Goal: Obtain resource: Obtain resource

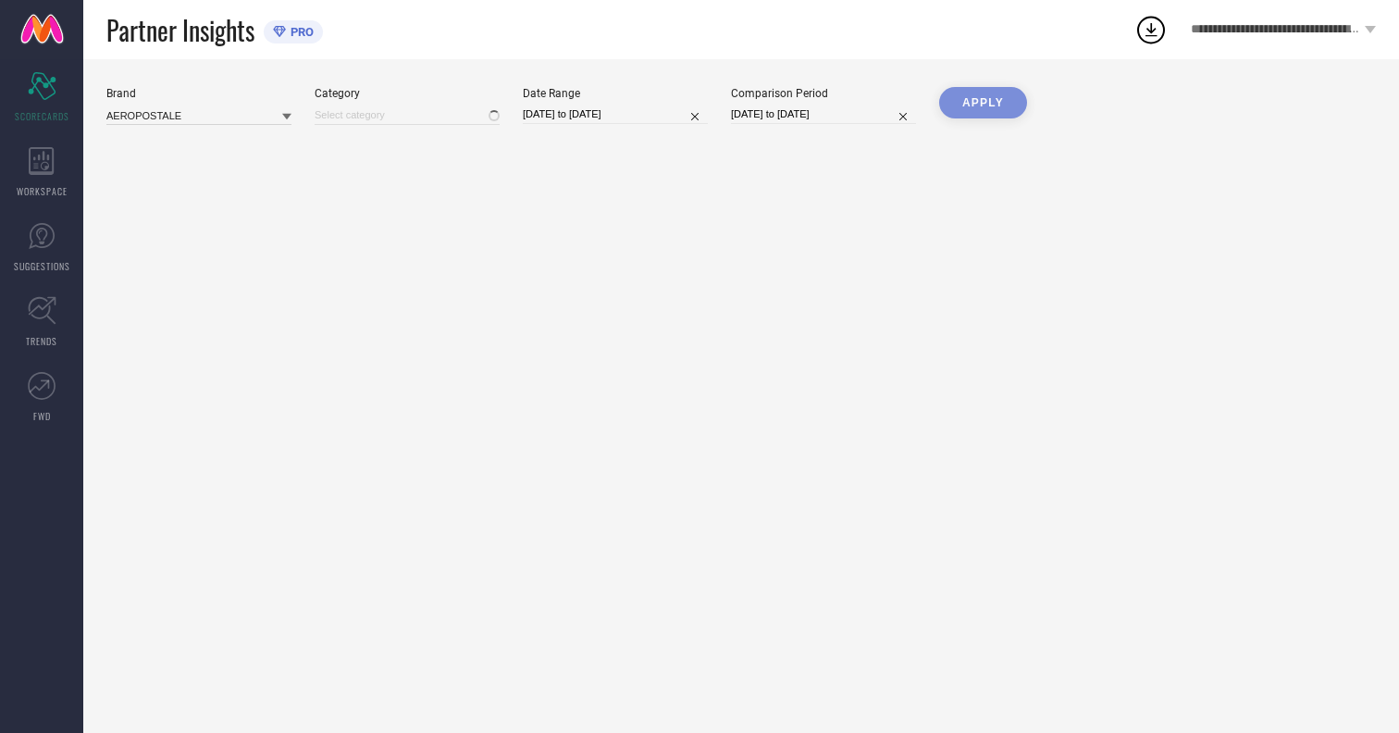
type input "All"
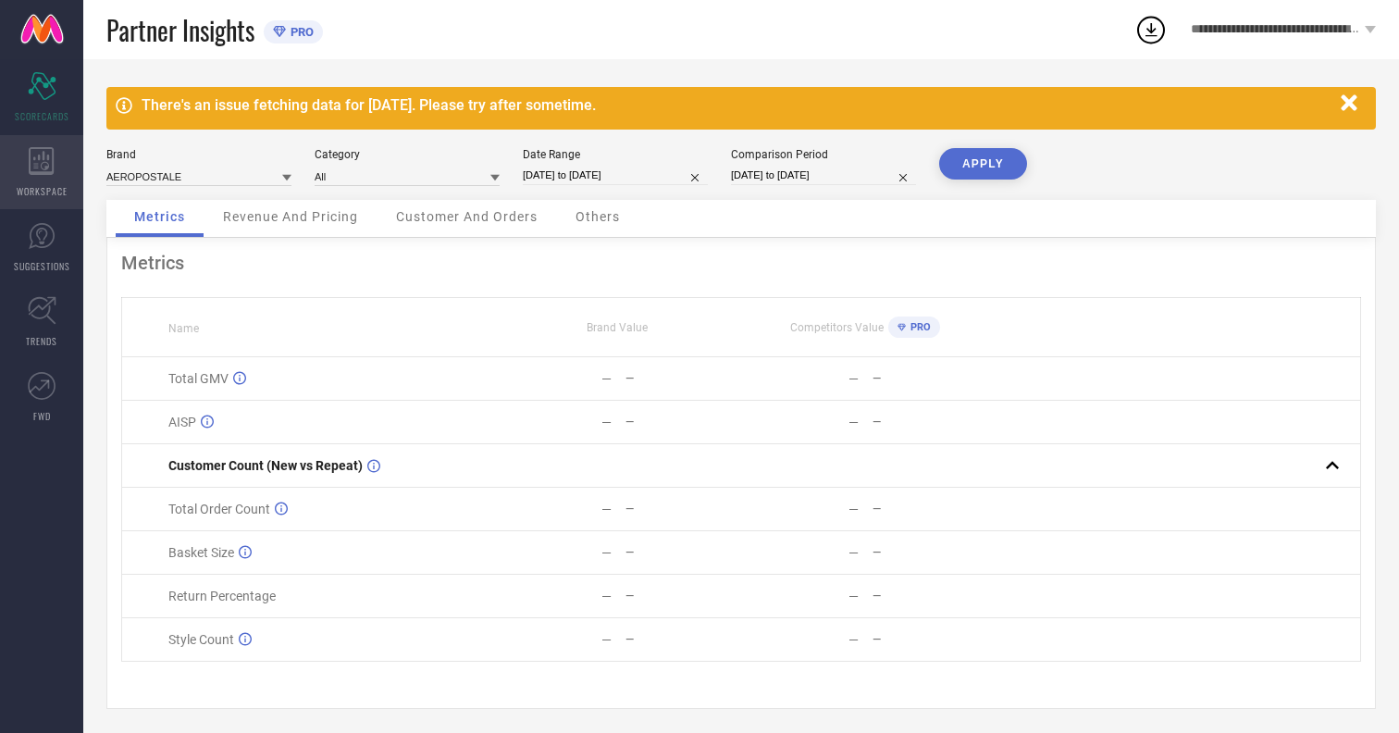
click at [42, 172] on icon at bounding box center [41, 161] width 25 height 28
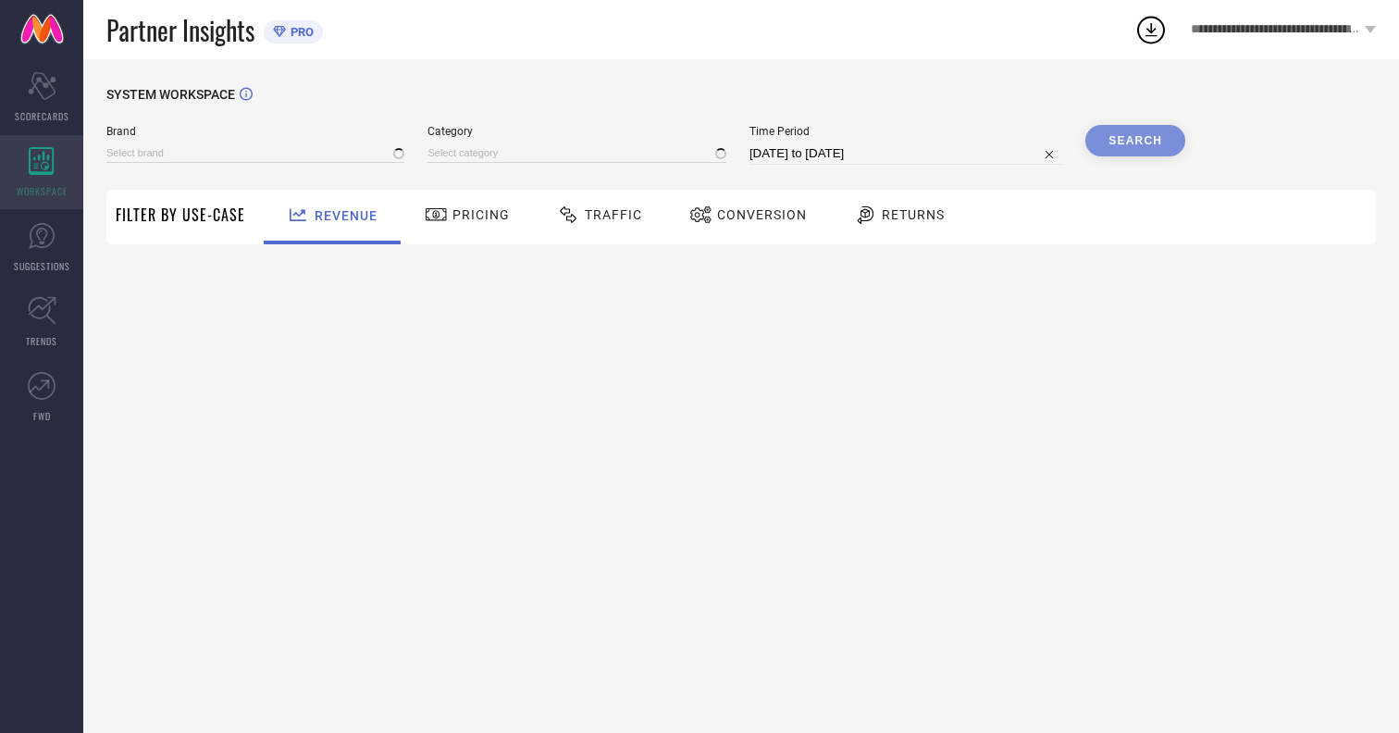
type input "AEROPOSTALE"
type input "All"
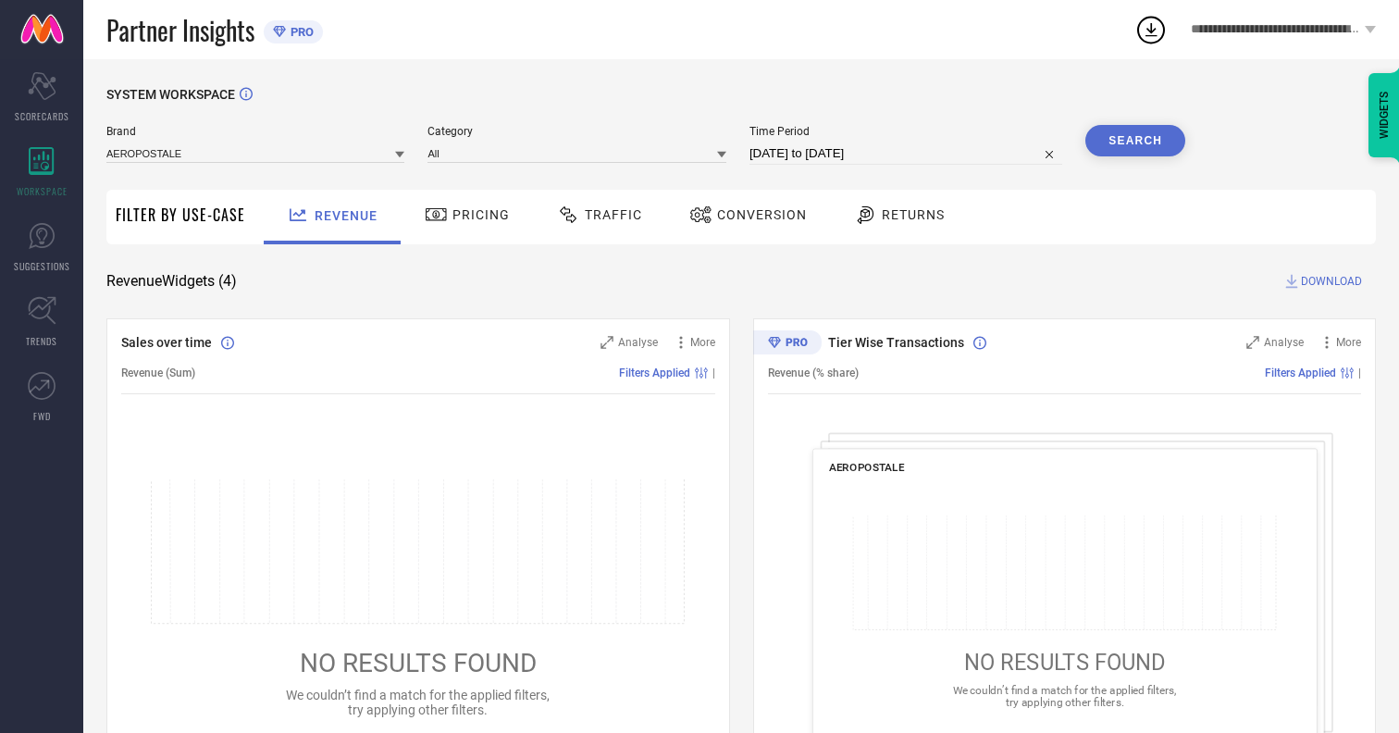
click at [756, 215] on span "Conversion" at bounding box center [762, 214] width 90 height 15
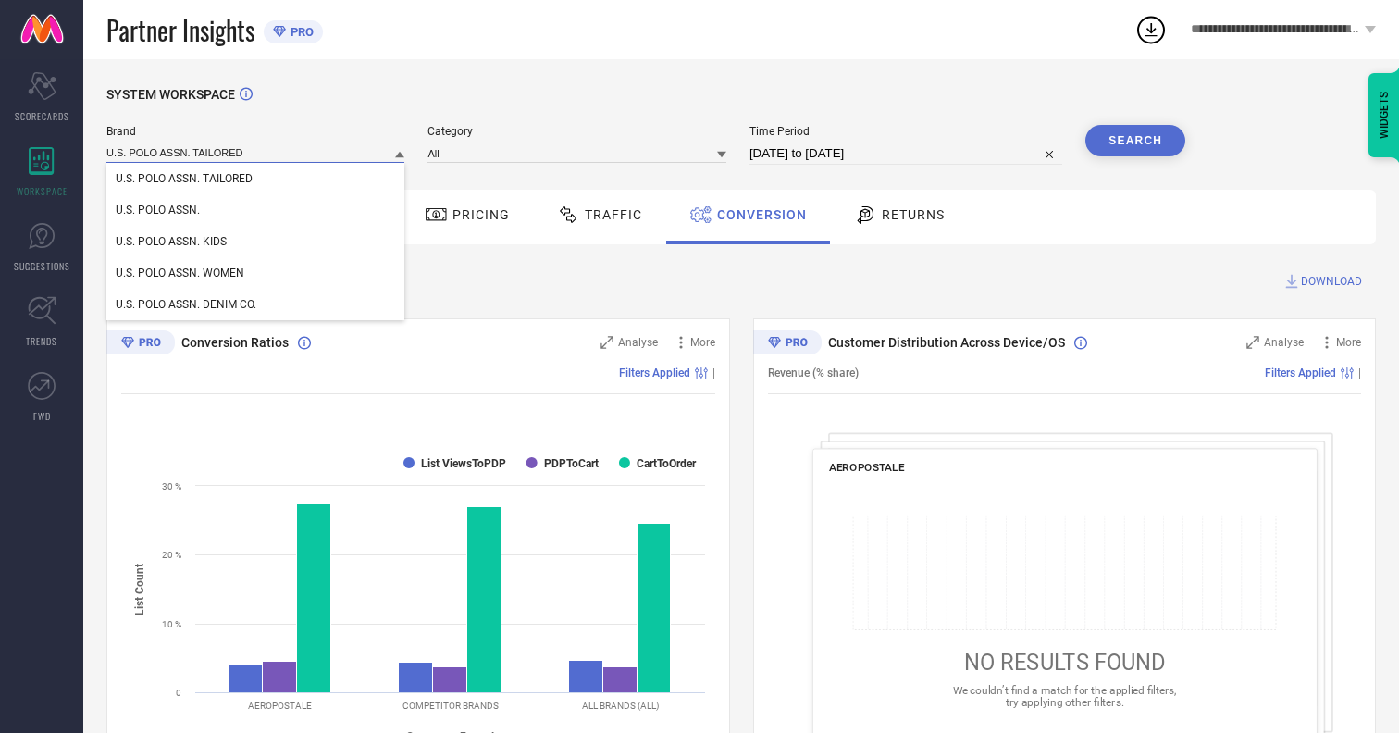
type input "U.S. POLO ASSN. TAILORED"
click at [184, 179] on span "U.S. POLO ASSN. TAILORED" at bounding box center [184, 178] width 137 height 13
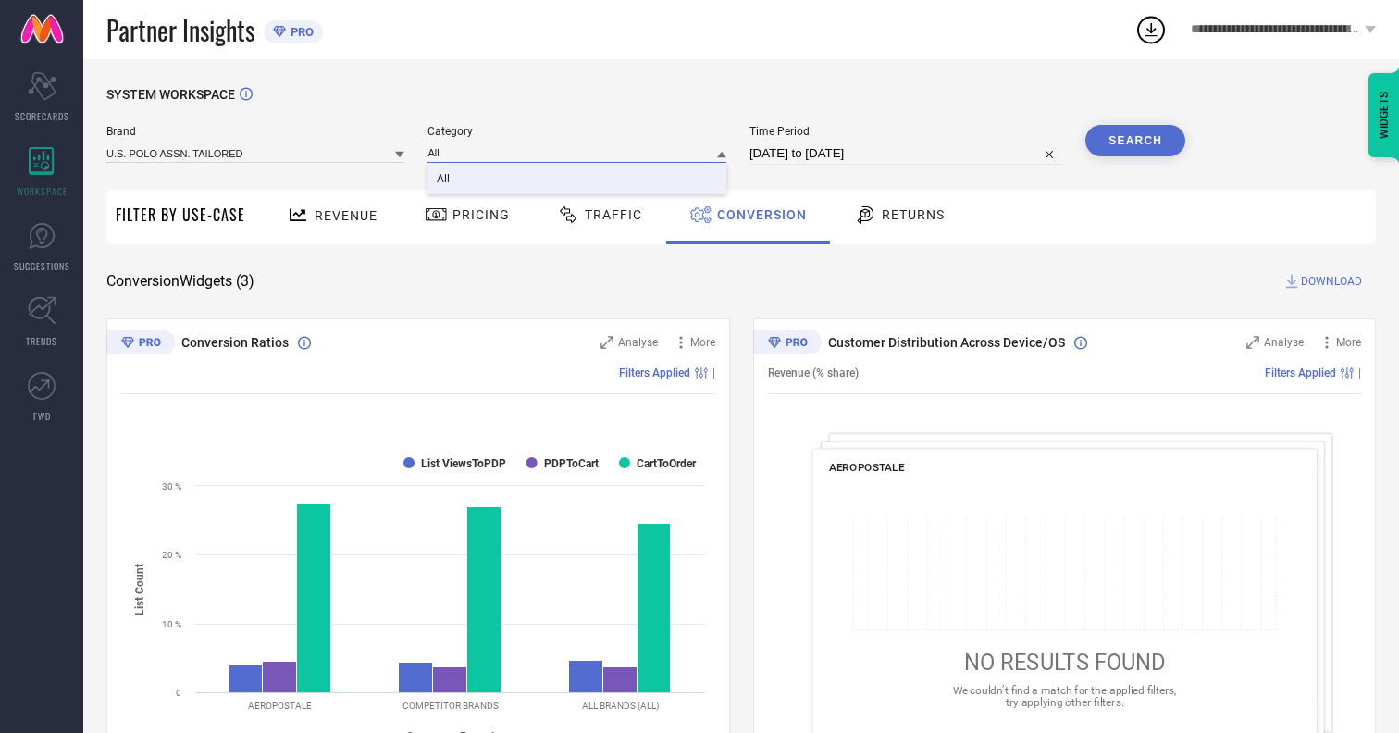
type input "All"
click at [445, 179] on span "All" at bounding box center [443, 178] width 13 height 13
click at [908, 154] on input "14-07-2025 to 13-08-2025" at bounding box center [905, 153] width 313 height 22
select select "6"
select select "2025"
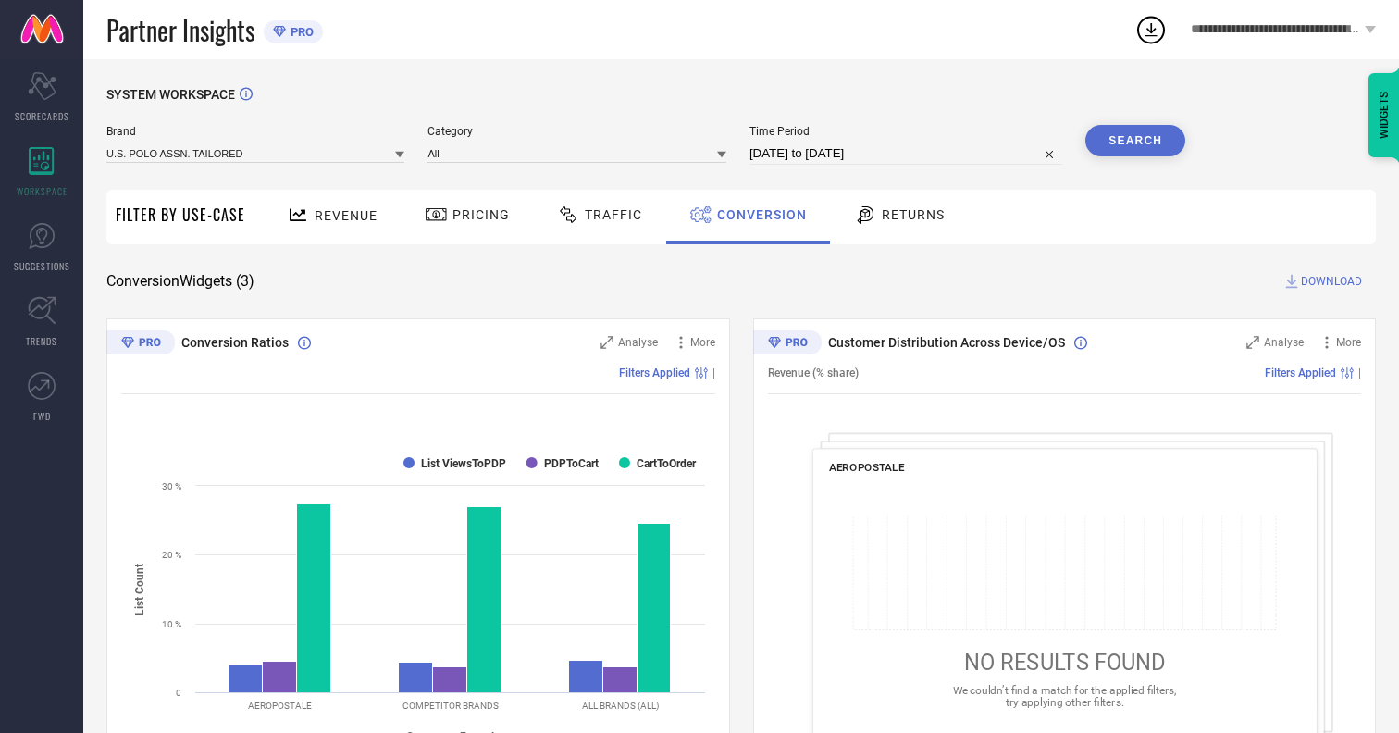
select select "7"
select select "2025"
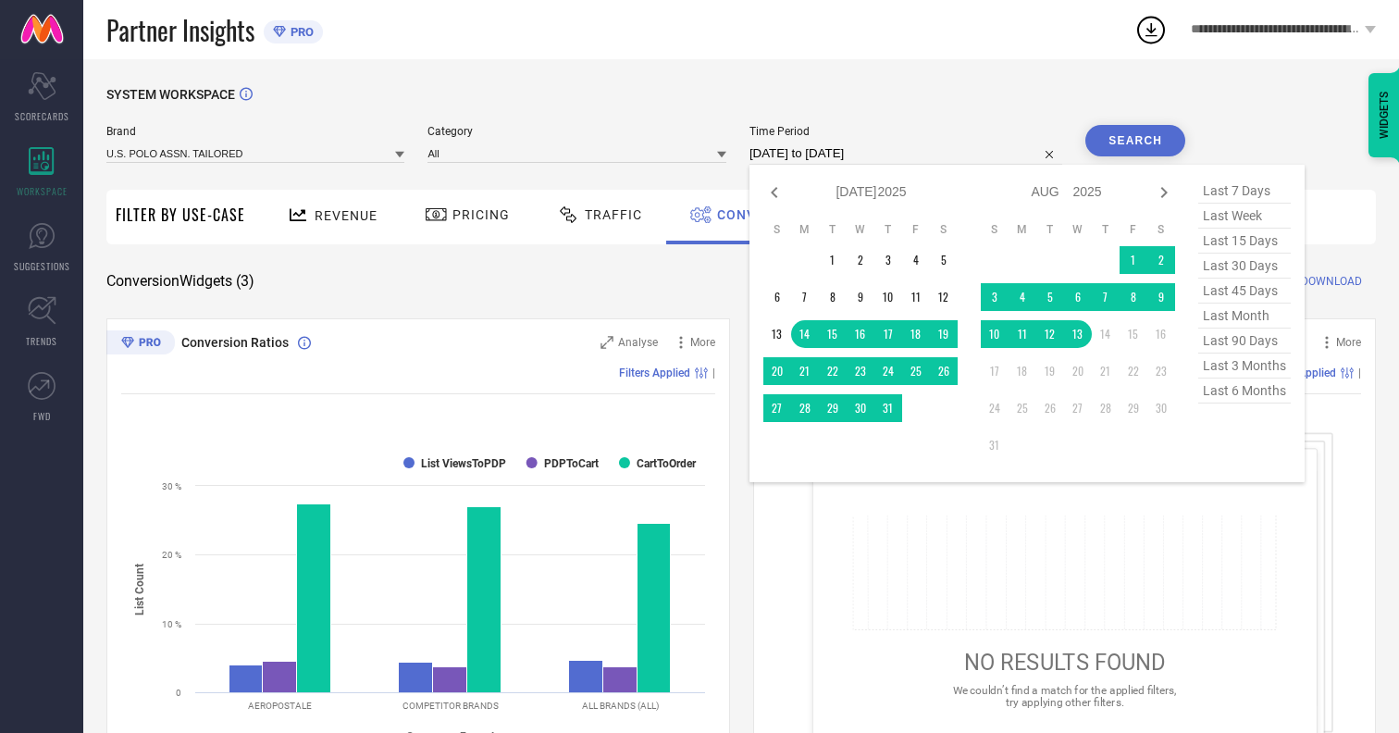
click at [1082, 335] on td "13" at bounding box center [1078, 334] width 28 height 28
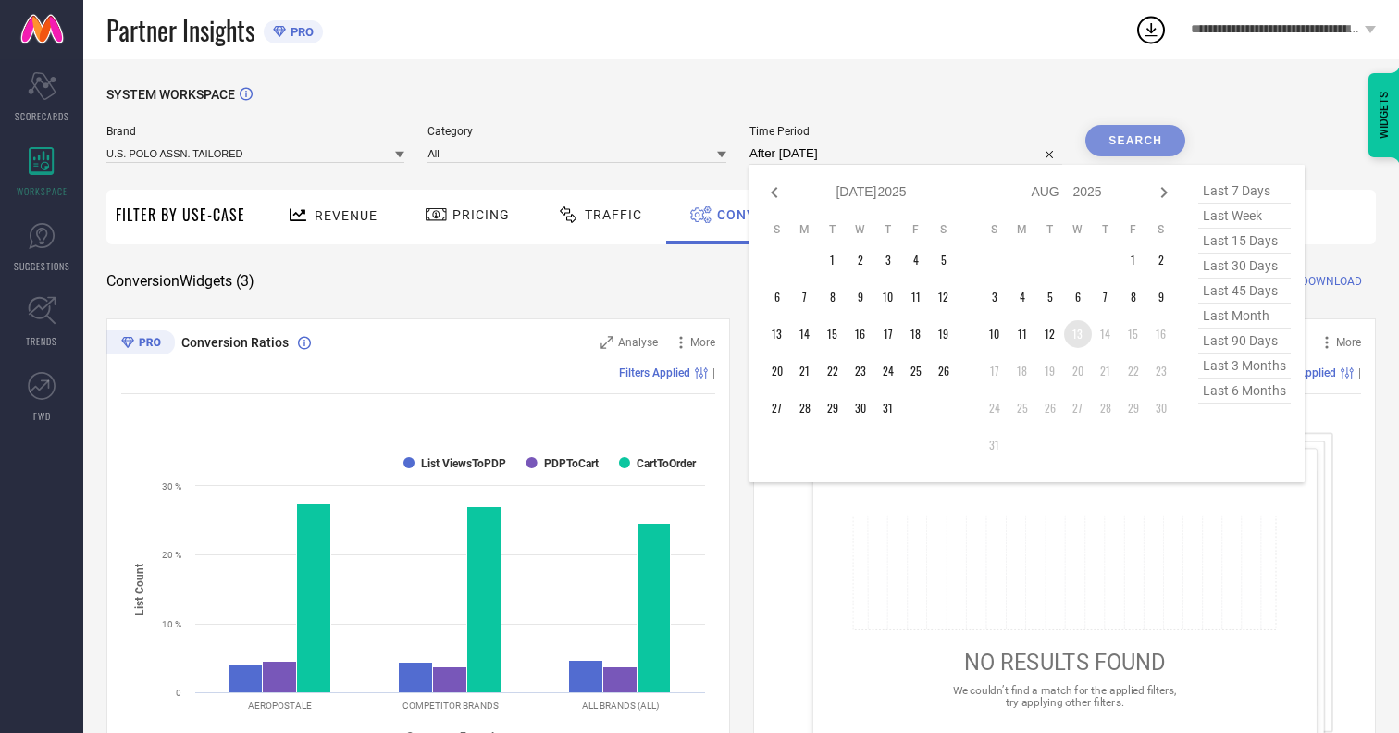
type input "13-08-2025 to 13-08-2025"
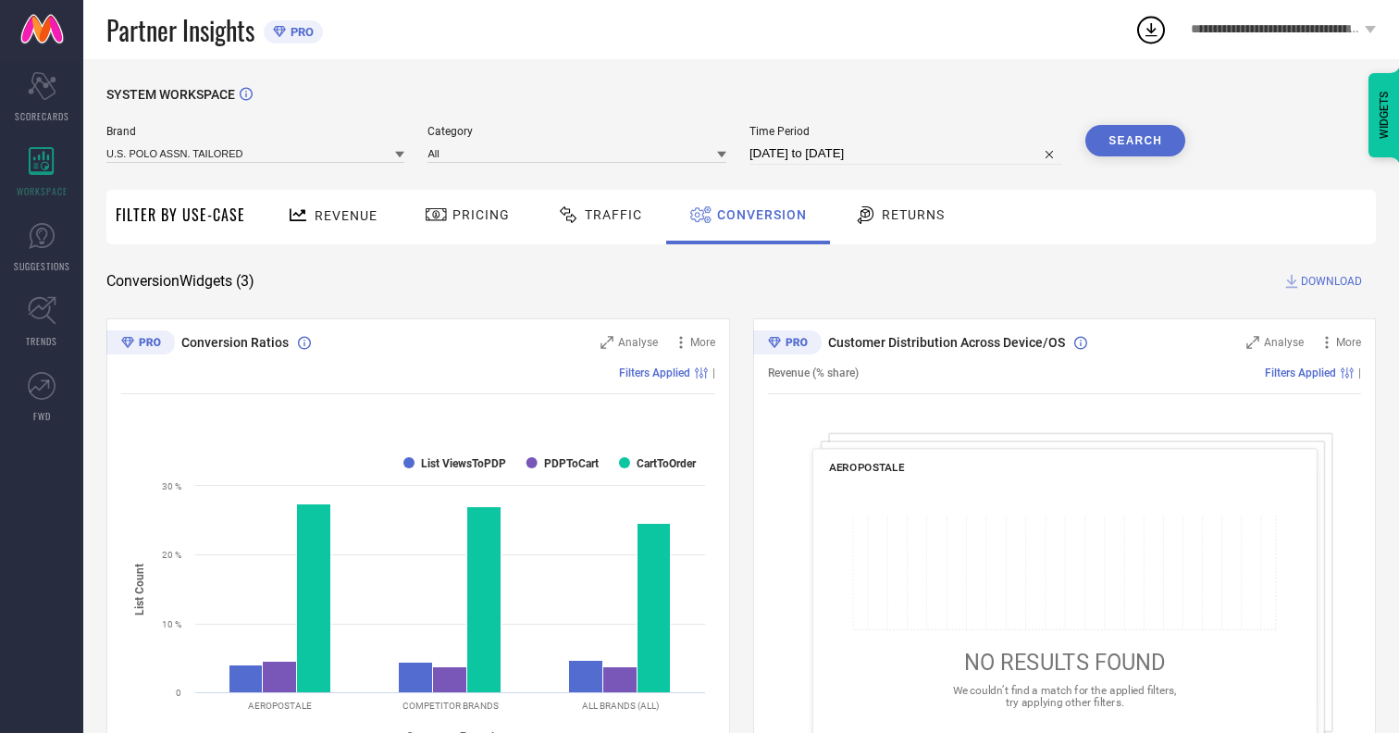
click at [1135, 141] on button "Search" at bounding box center [1135, 140] width 100 height 31
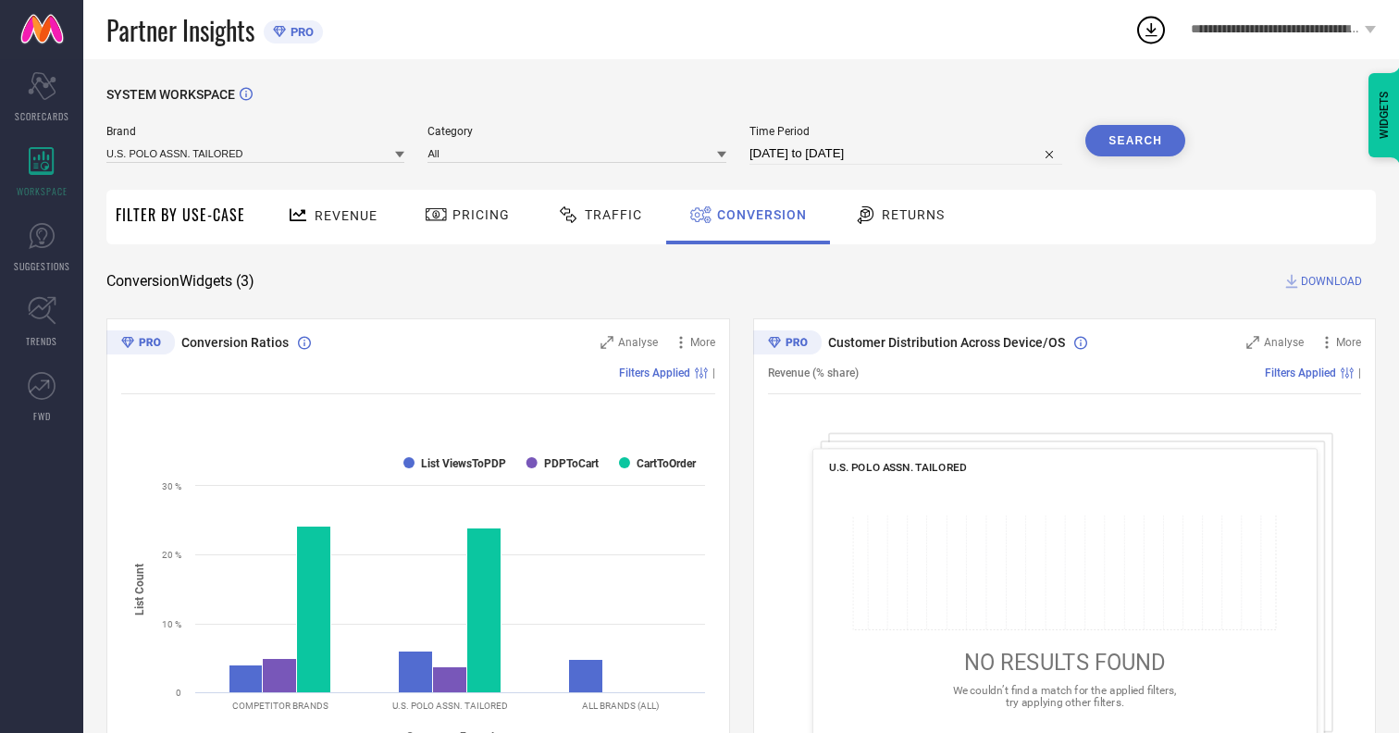
click at [1331, 281] on span "DOWNLOAD" at bounding box center [1331, 281] width 61 height 19
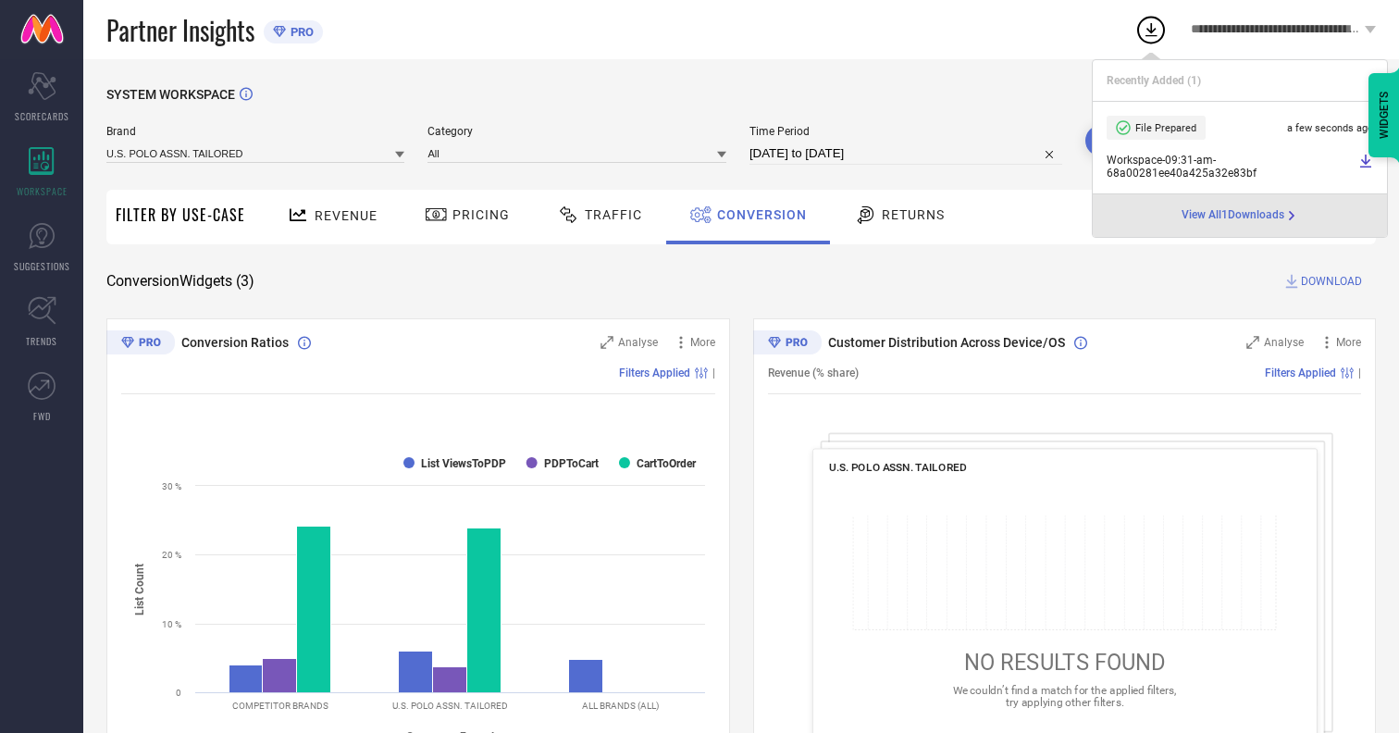
click at [757, 215] on span "Conversion" at bounding box center [762, 214] width 90 height 15
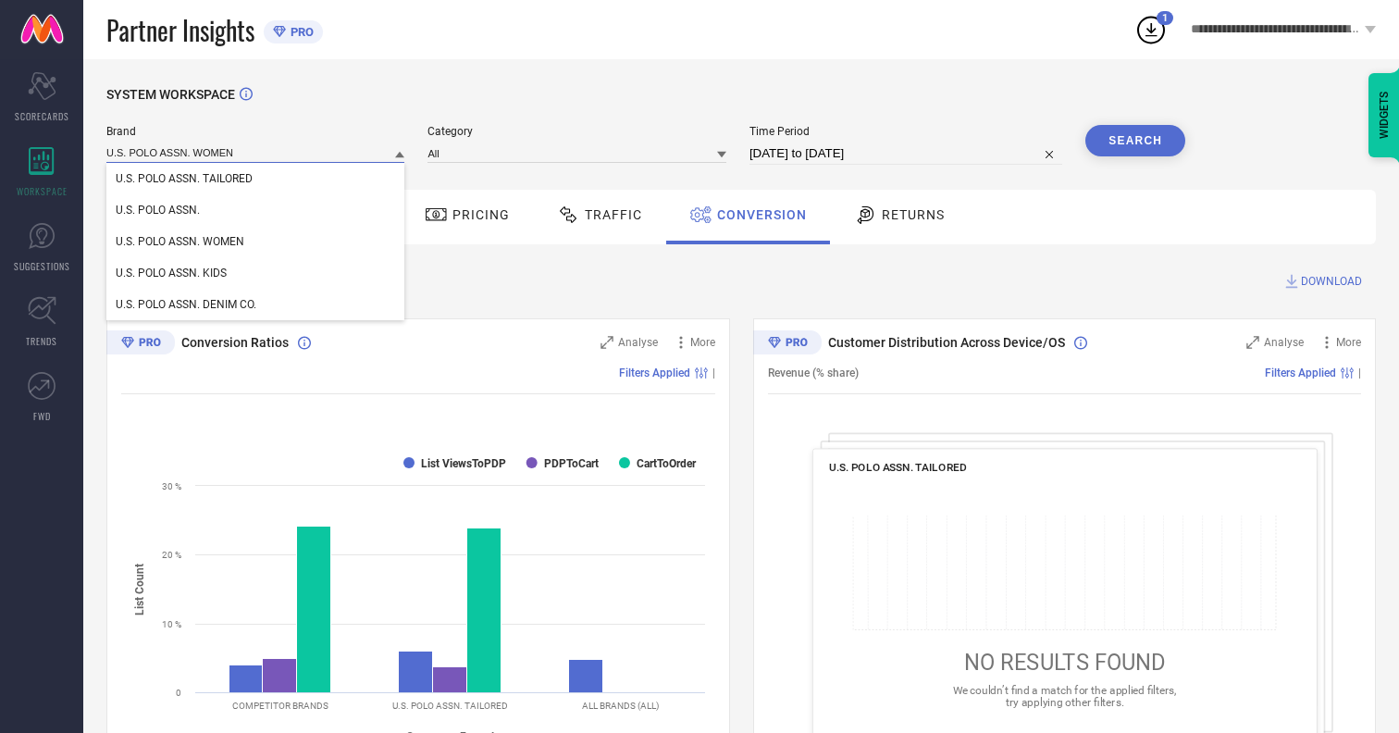
type input "U.S. POLO ASSN. WOMEN"
click at [179, 242] on span "U.S. POLO ASSN. WOMEN" at bounding box center [180, 241] width 129 height 13
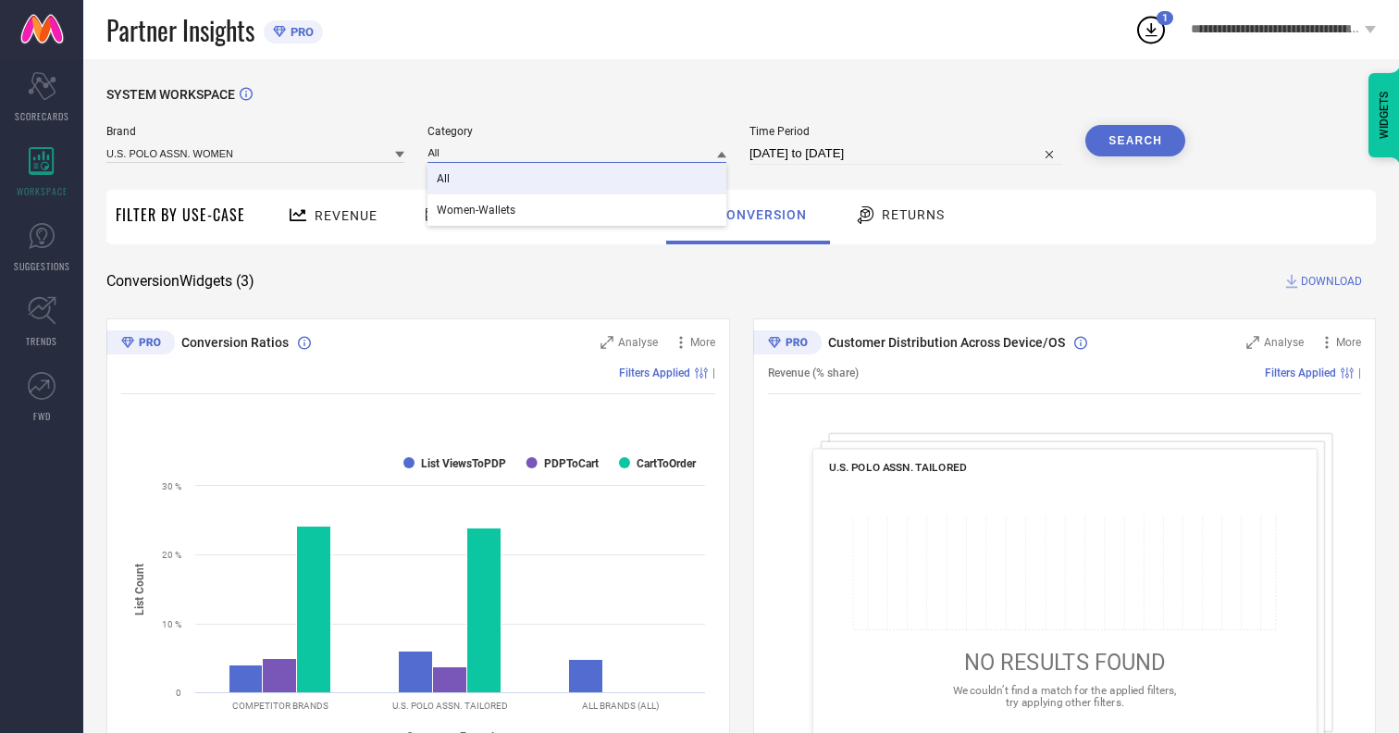
type input "All"
click at [445, 179] on span "All" at bounding box center [443, 178] width 13 height 13
click at [1135, 141] on button "Search" at bounding box center [1135, 140] width 100 height 31
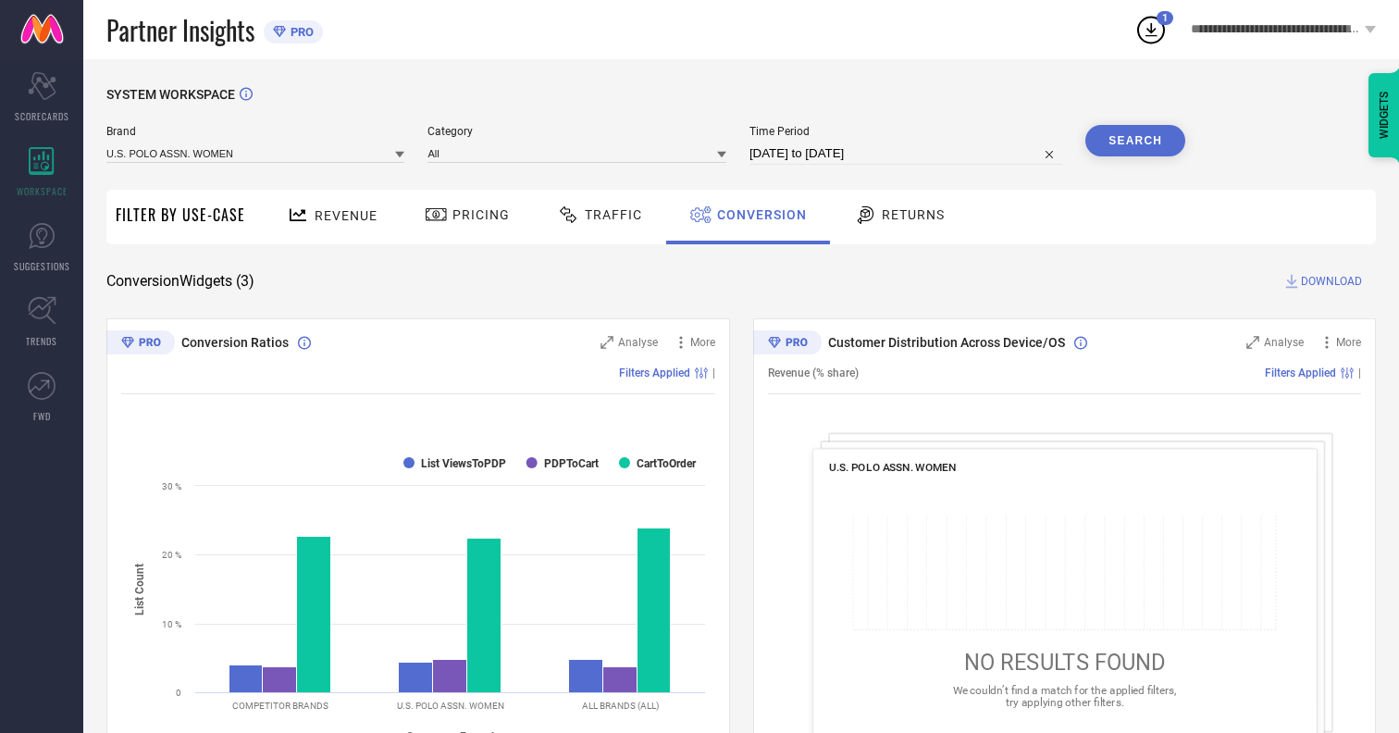
click at [1331, 281] on span "DOWNLOAD" at bounding box center [1331, 281] width 61 height 19
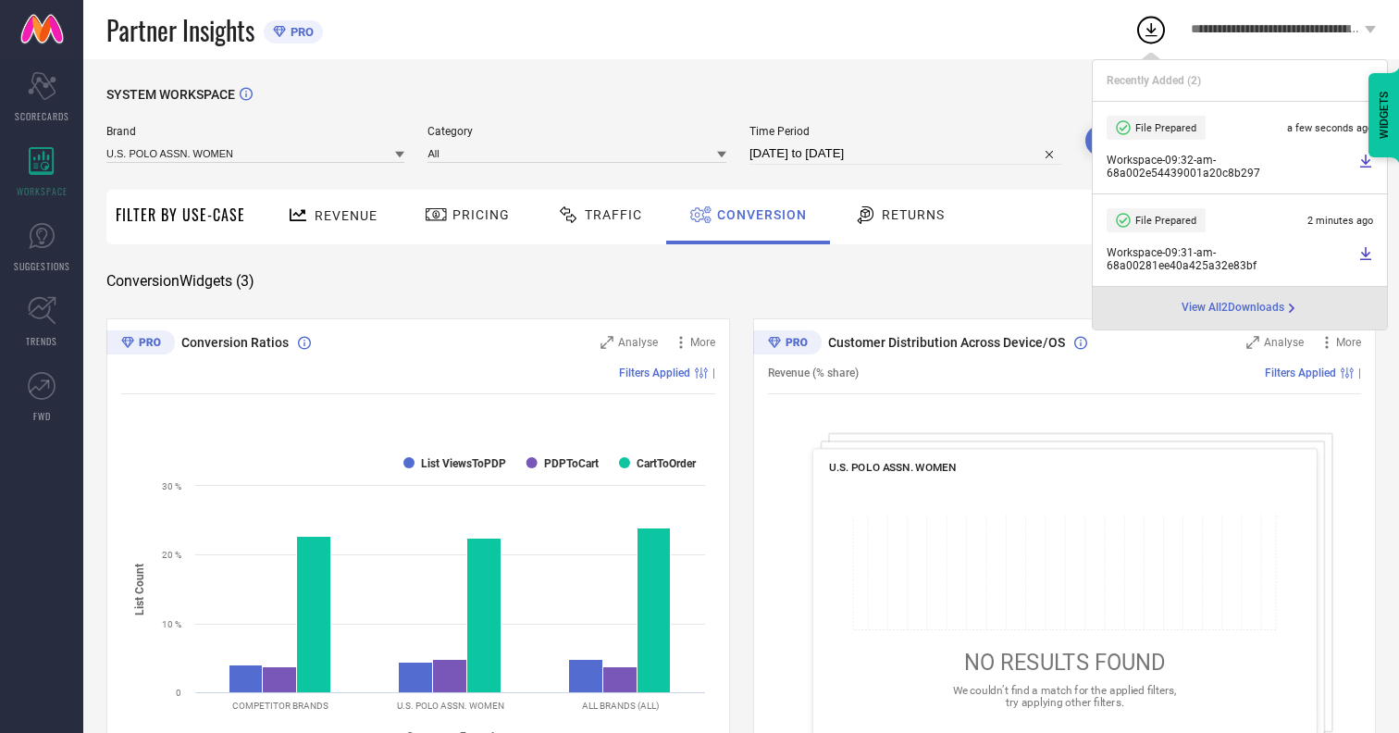
click at [757, 215] on span "Conversion" at bounding box center [762, 214] width 90 height 15
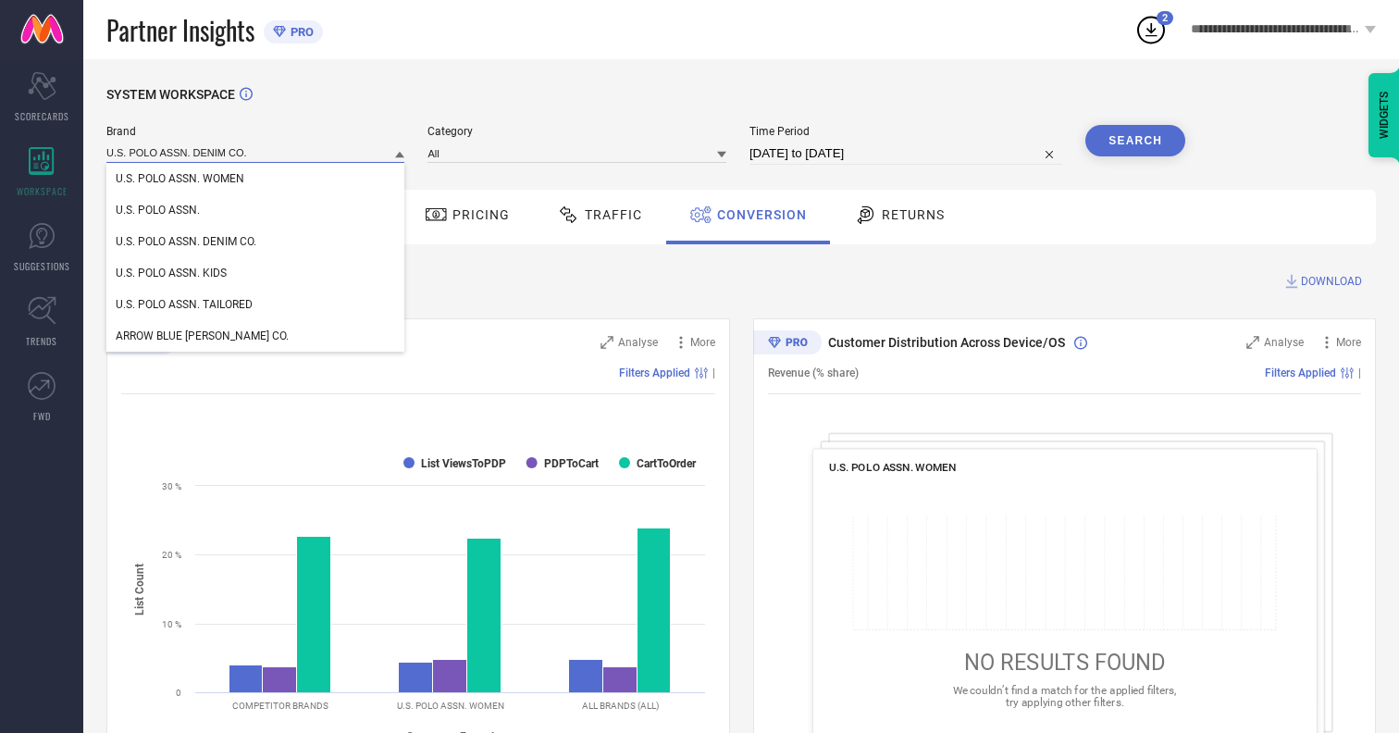
type input "U.S. POLO ASSN. DENIM CO."
click at [186, 242] on span "U.S. POLO ASSN. DENIM CO." at bounding box center [186, 241] width 141 height 13
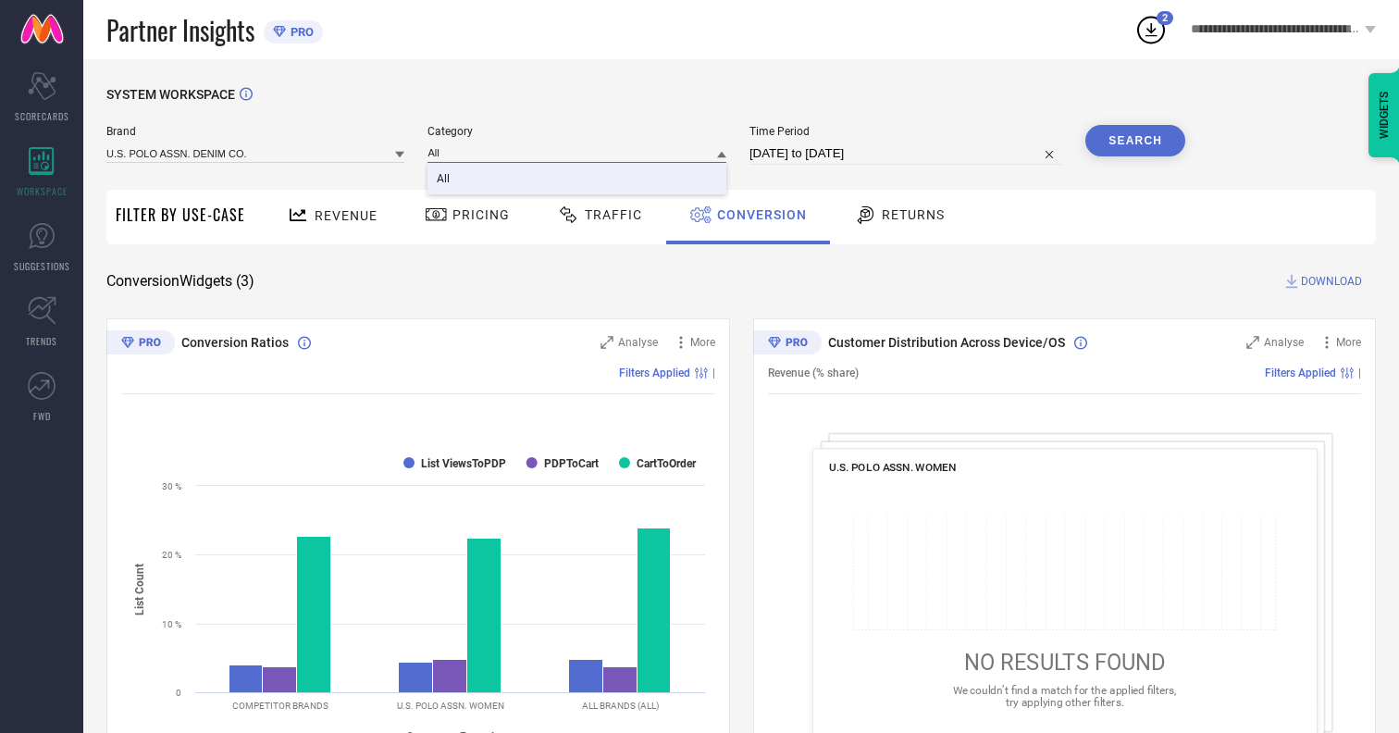
type input "All"
click at [445, 179] on span "All" at bounding box center [443, 178] width 13 height 13
click at [1135, 141] on button "Search" at bounding box center [1135, 140] width 100 height 31
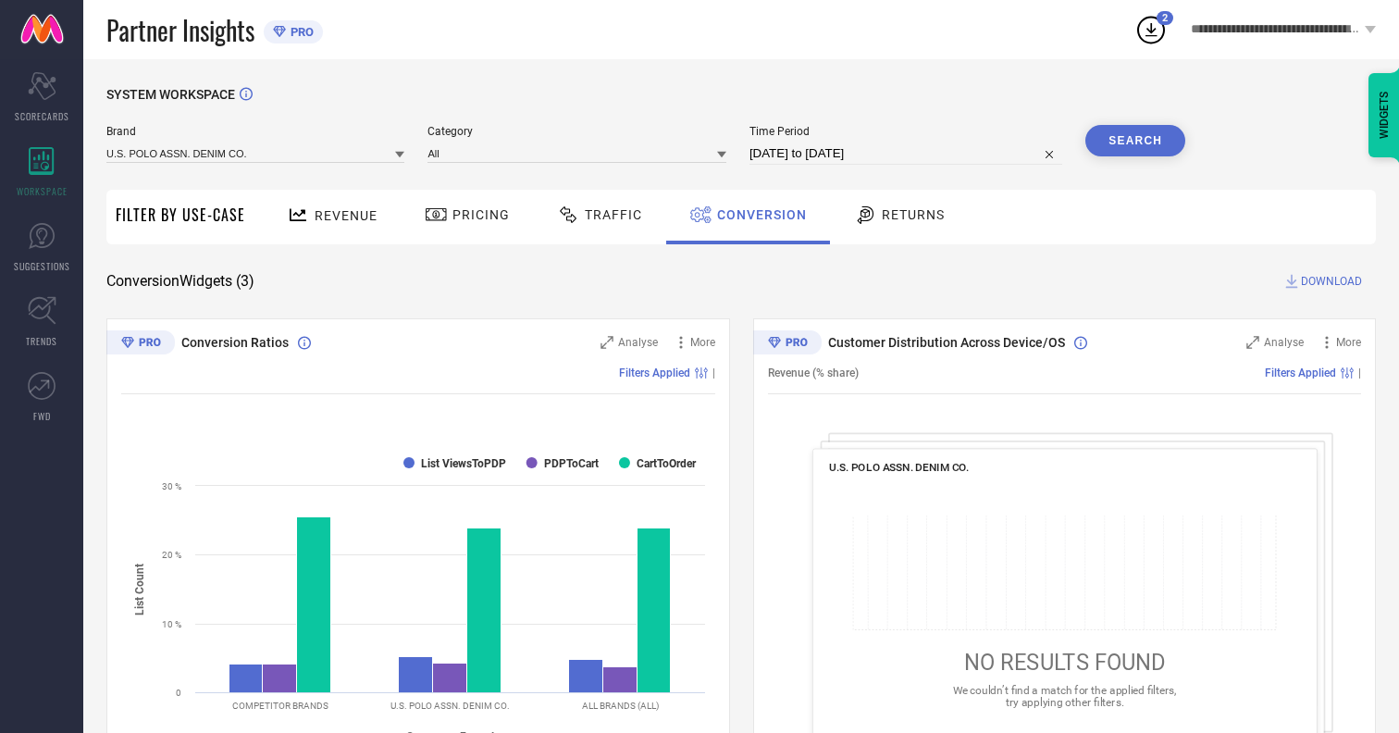
click at [1331, 281] on span "DOWNLOAD" at bounding box center [1331, 281] width 61 height 19
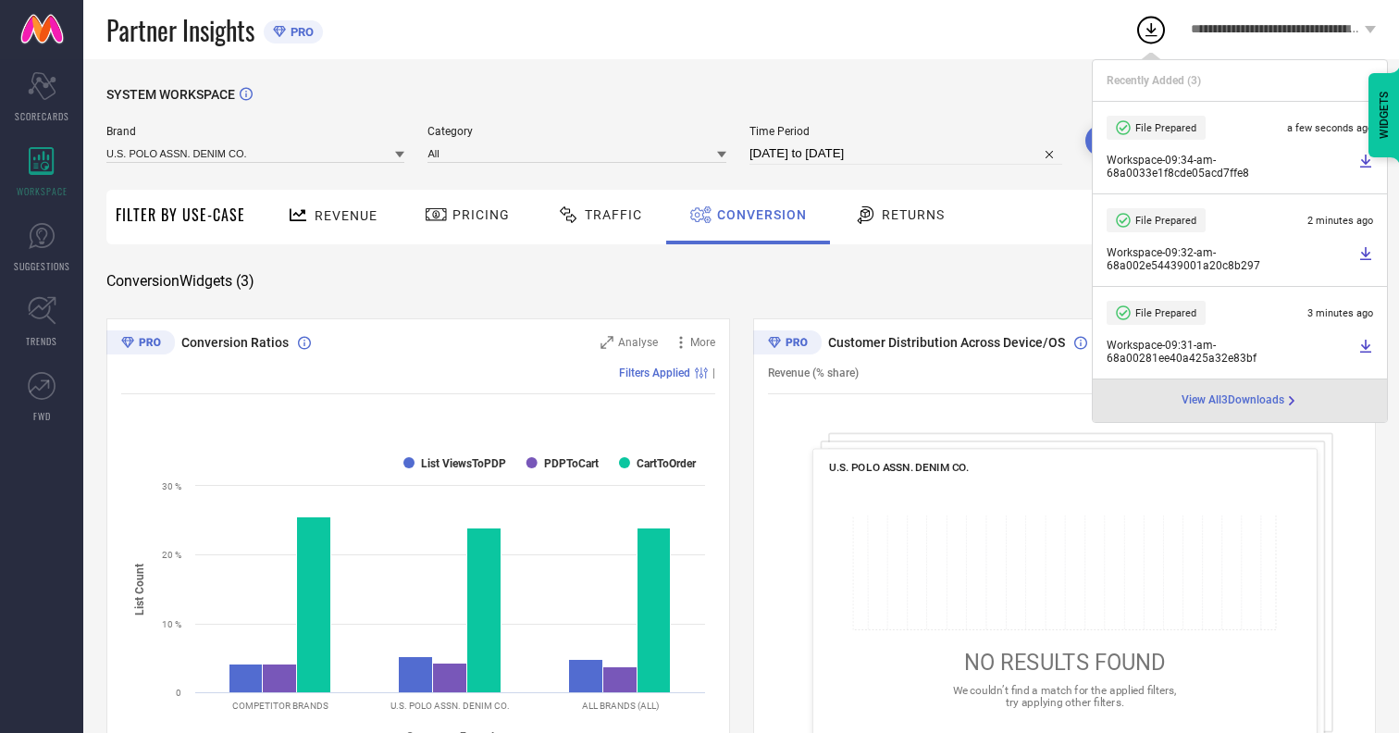
click at [757, 215] on span "Conversion" at bounding box center [762, 214] width 90 height 15
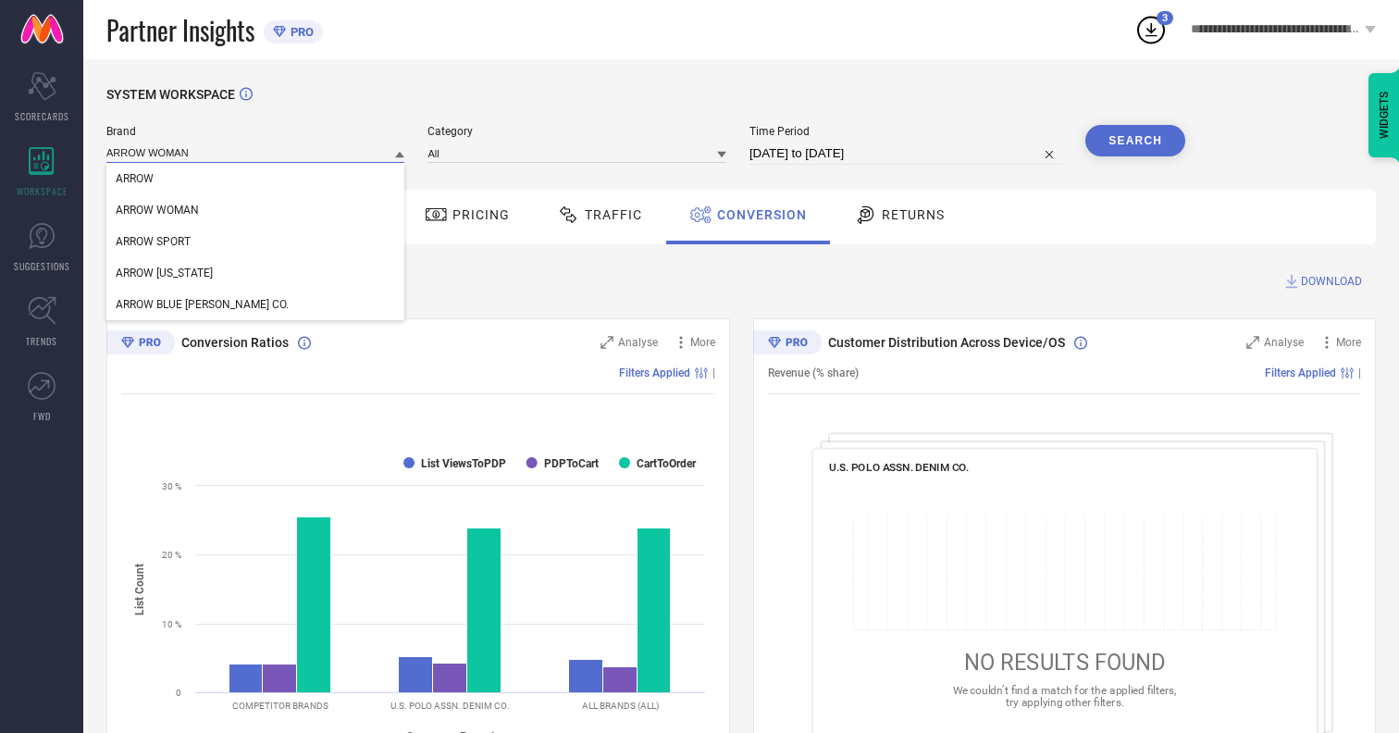
type input "ARROW WOMAN"
click at [157, 211] on span "ARROW WOMAN" at bounding box center [157, 210] width 83 height 13
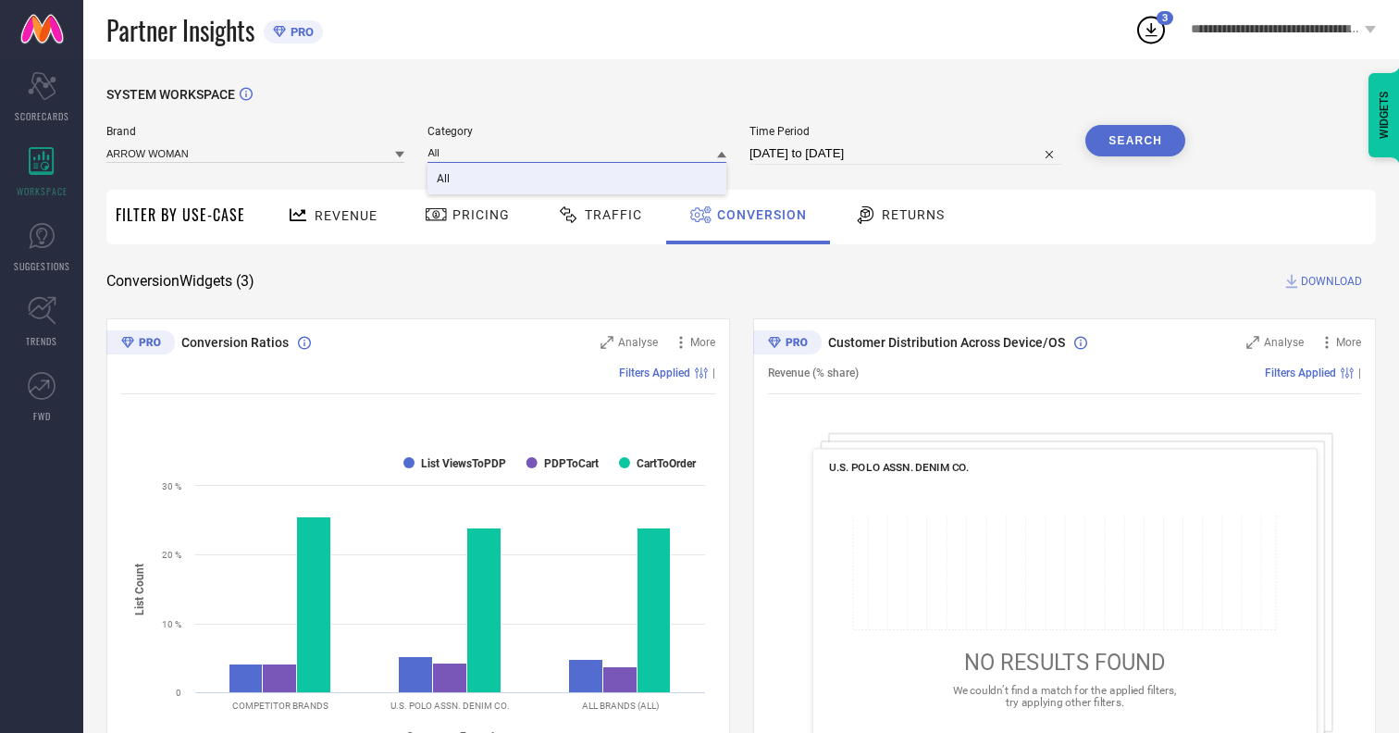
type input "All"
click at [445, 179] on span "All" at bounding box center [443, 178] width 13 height 13
click at [1135, 141] on button "Search" at bounding box center [1135, 140] width 100 height 31
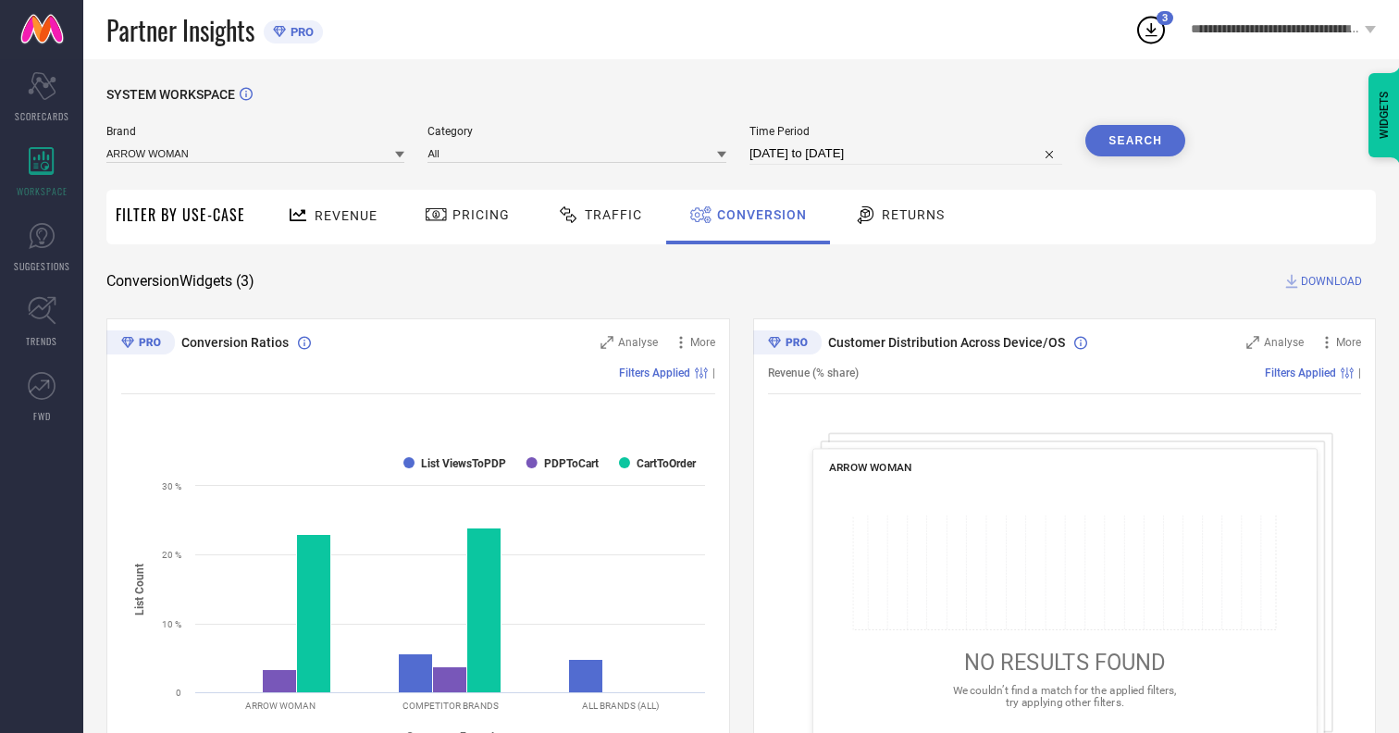
click at [1331, 281] on span "DOWNLOAD" at bounding box center [1331, 281] width 61 height 19
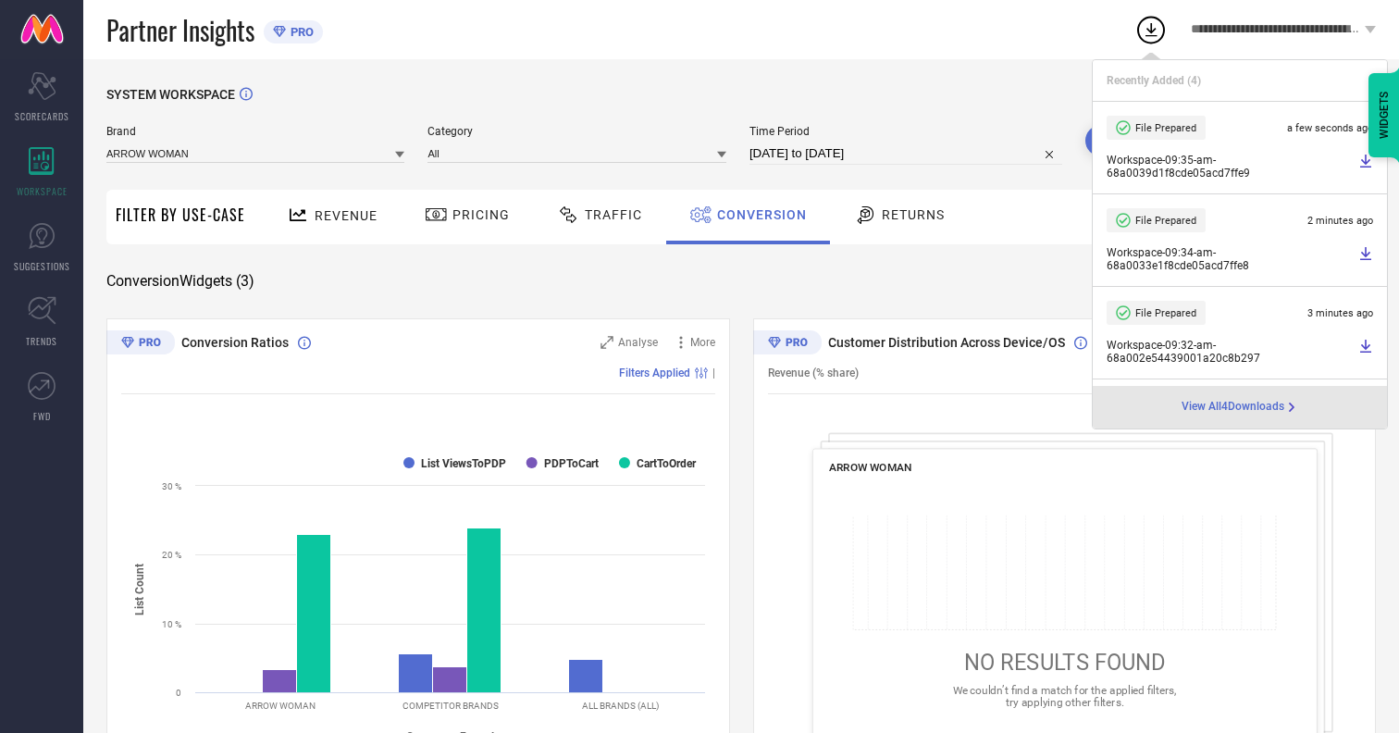
click at [757, 215] on span "Conversion" at bounding box center [762, 214] width 90 height 15
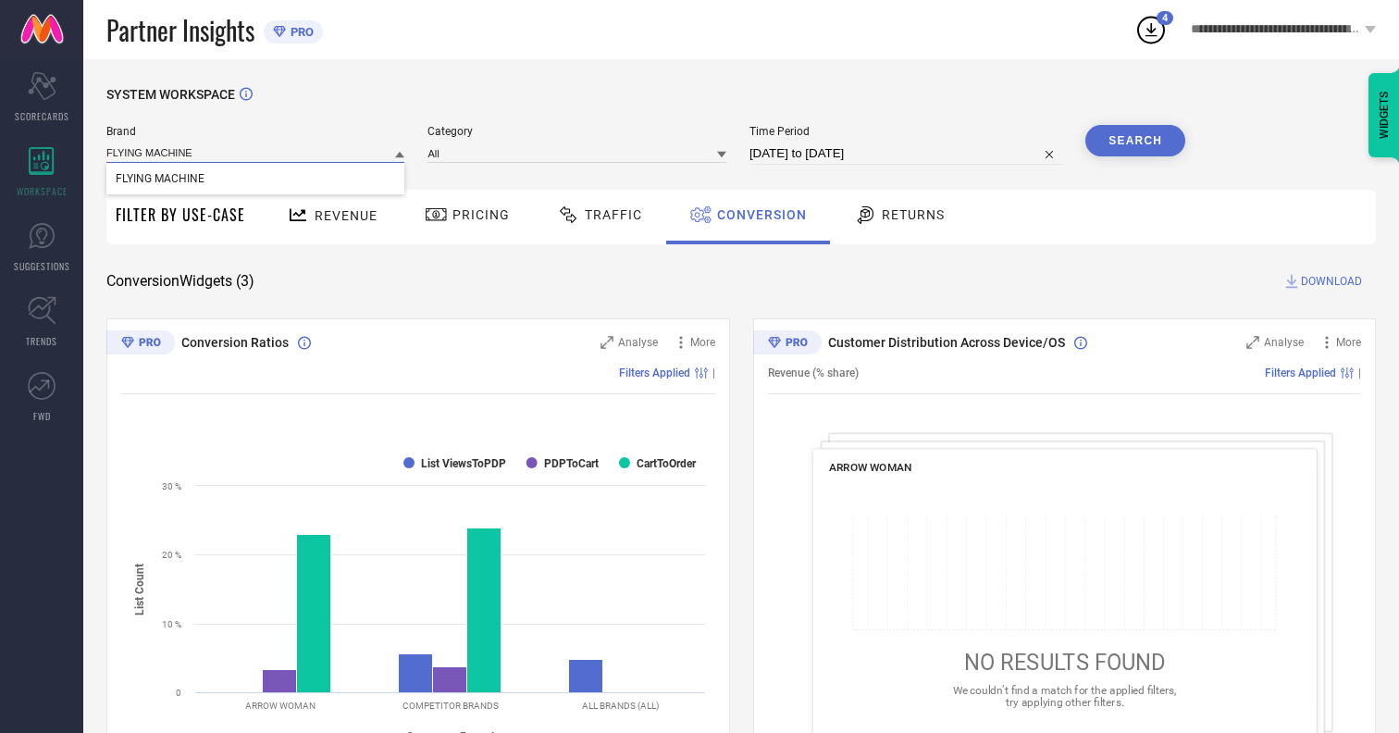
type input "FLYING MACHINE"
click at [159, 179] on span "FLYING MACHINE" at bounding box center [160, 178] width 89 height 13
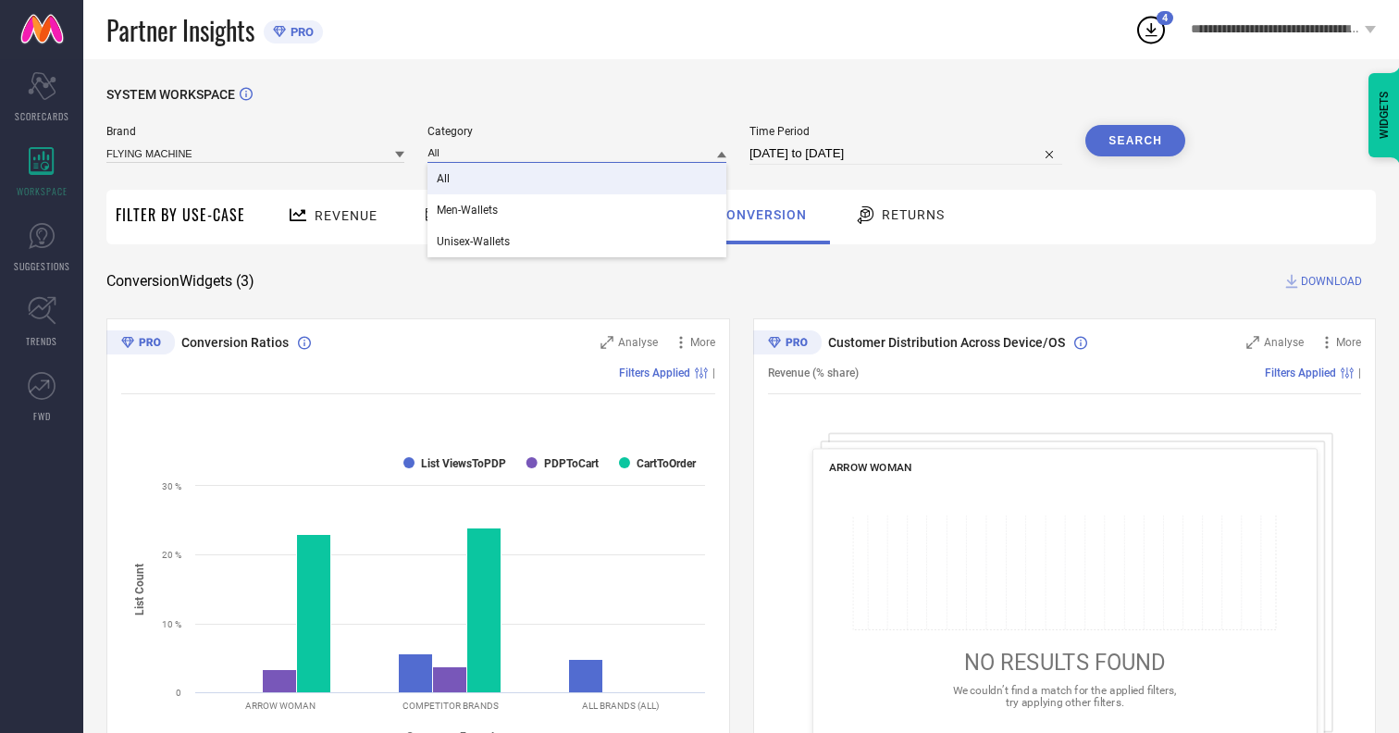
type input "All"
click at [445, 179] on span "All" at bounding box center [443, 178] width 13 height 13
click at [1135, 141] on button "Search" at bounding box center [1135, 140] width 100 height 31
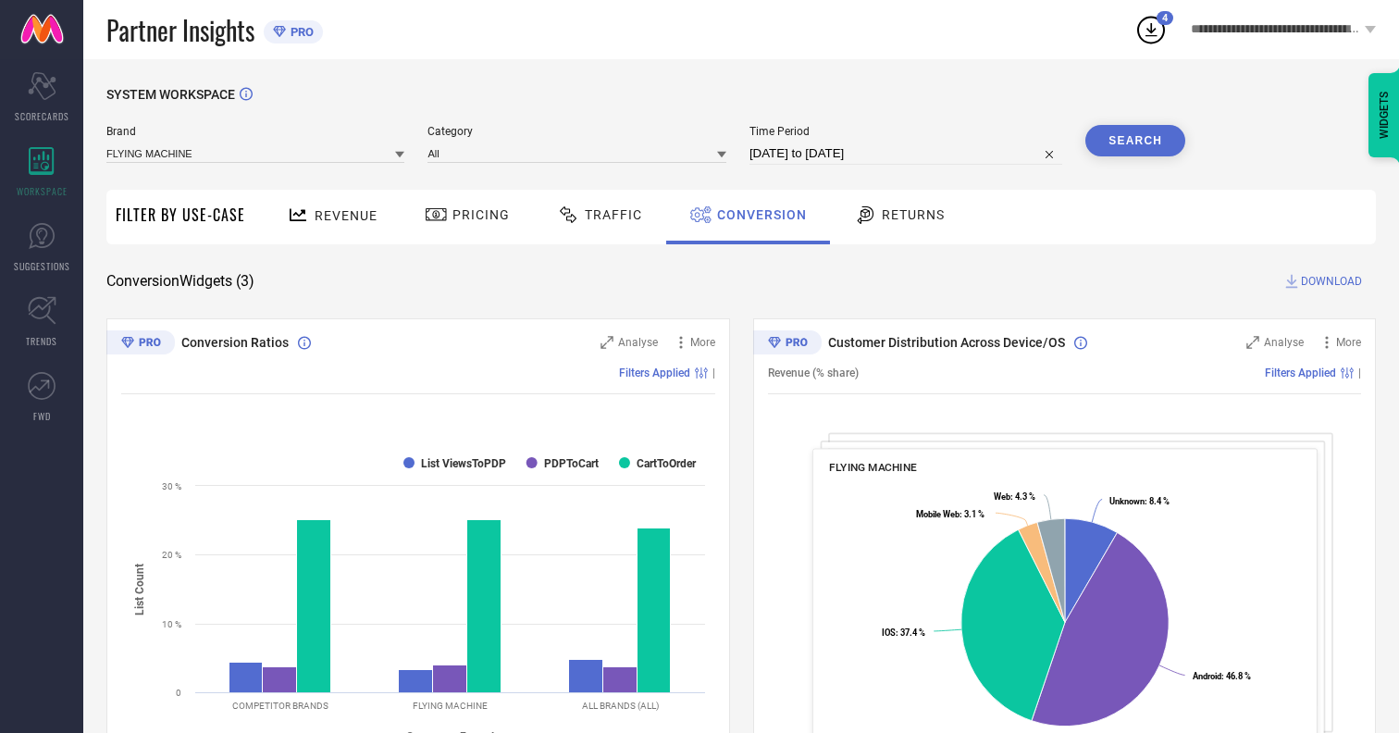
click at [1331, 281] on span "DOWNLOAD" at bounding box center [1331, 281] width 61 height 19
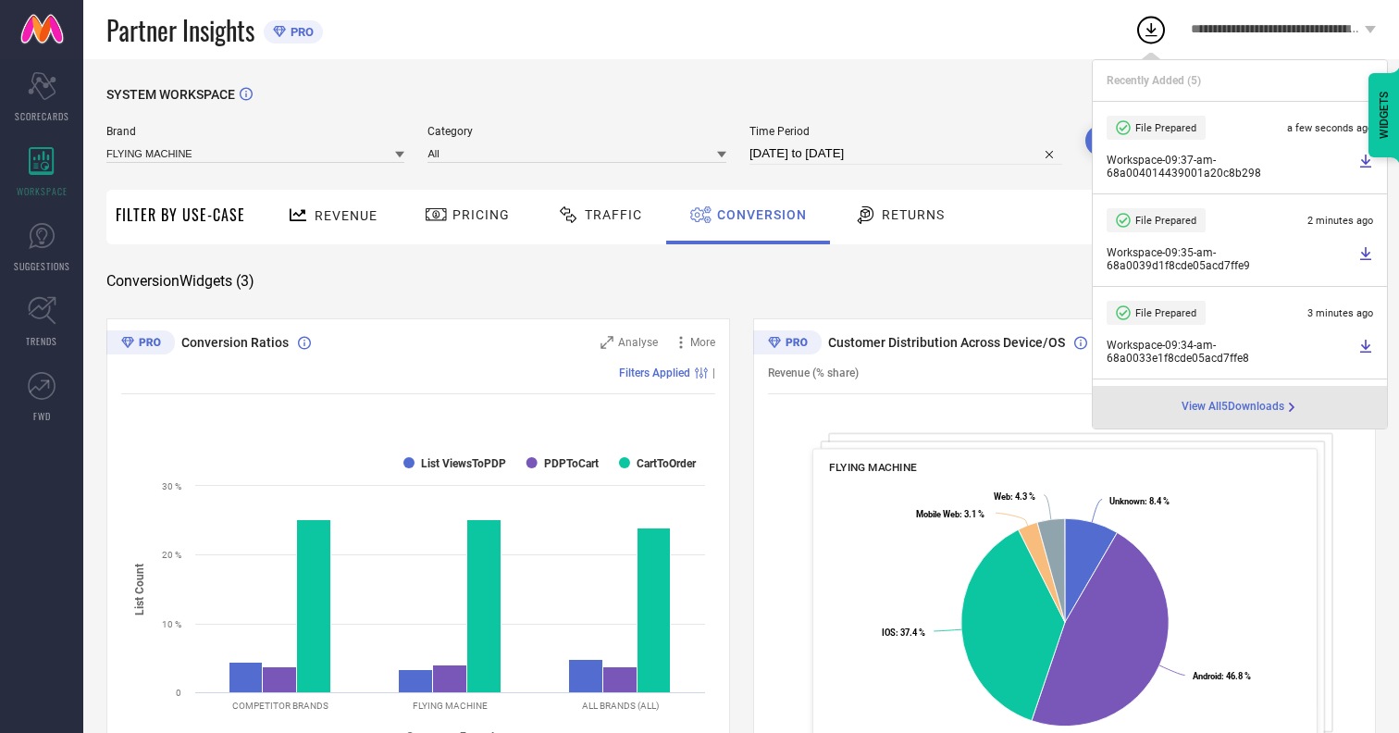
click at [757, 215] on span "Conversion" at bounding box center [762, 214] width 90 height 15
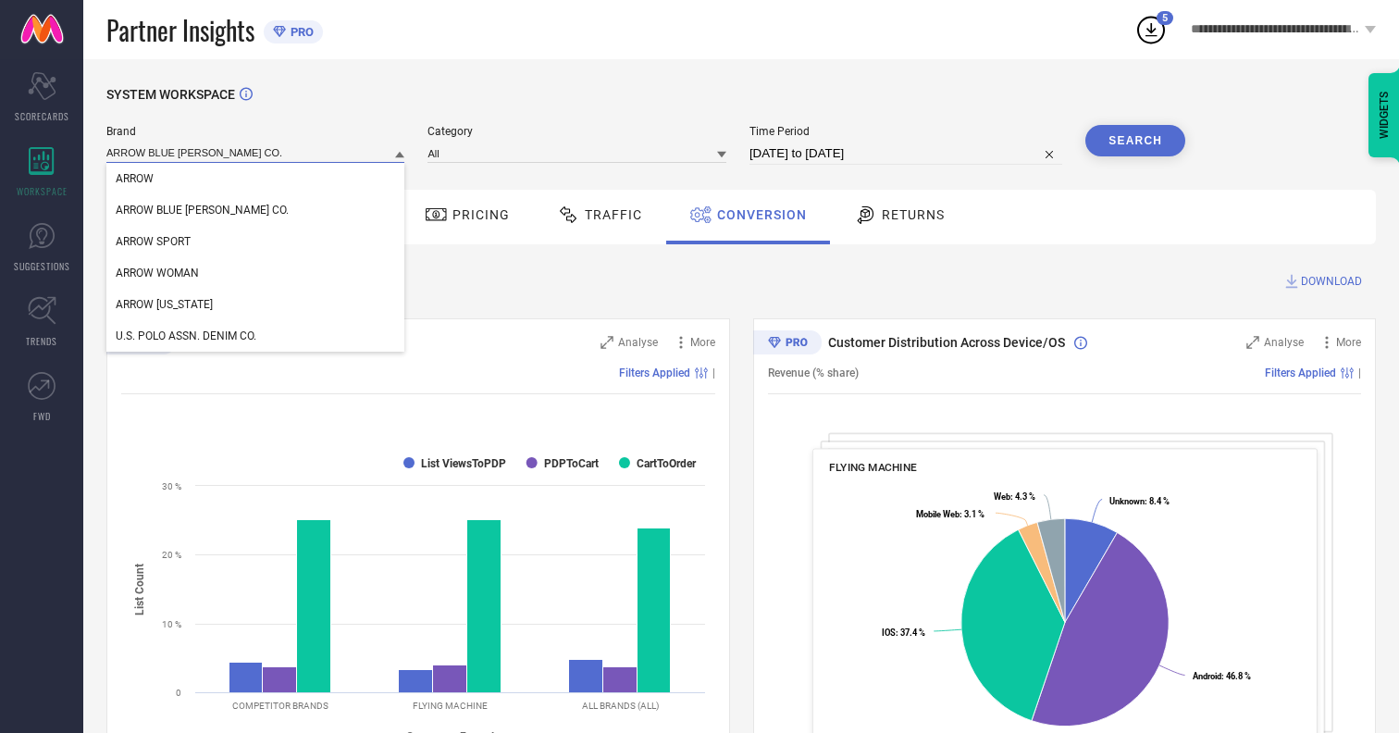
type input "ARROW BLUE JEAN CO."
click at [174, 211] on span "ARROW BLUE JEAN CO." at bounding box center [202, 210] width 173 height 13
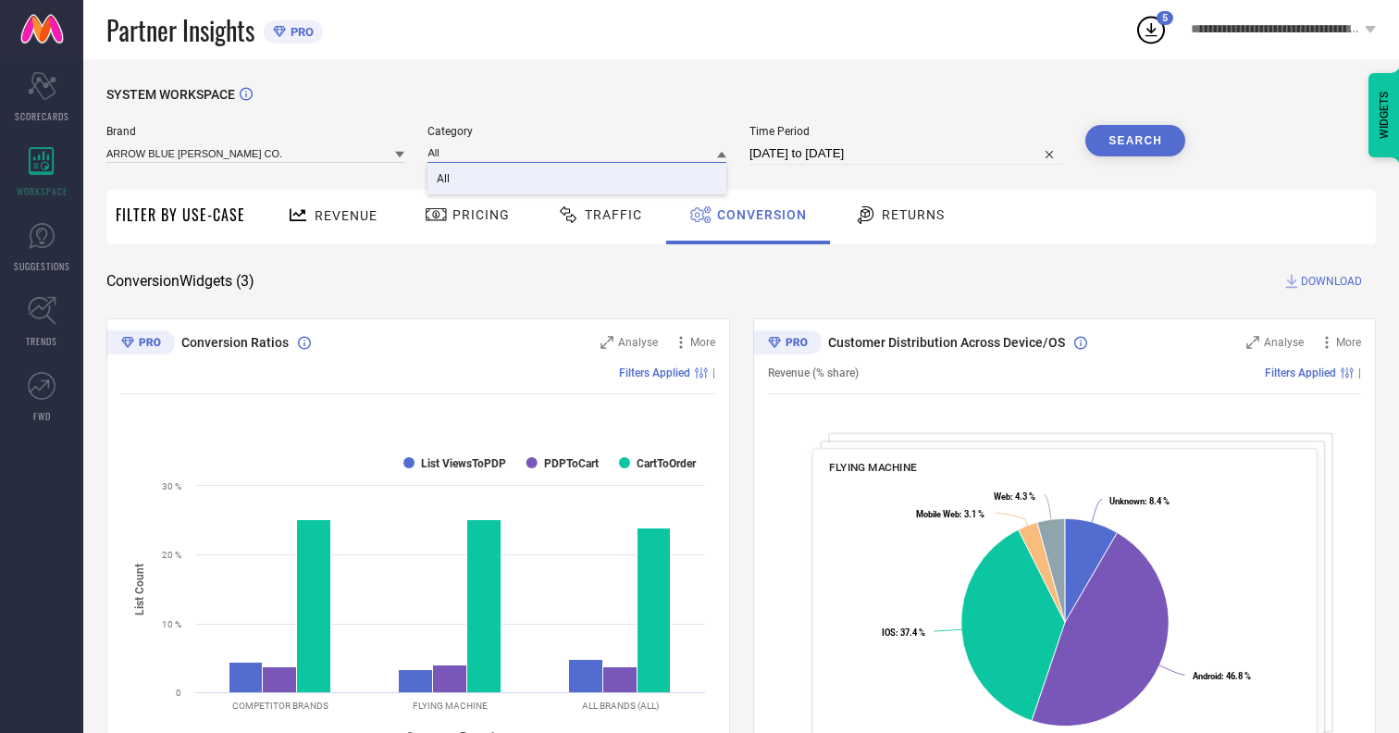
type input "All"
click at [445, 179] on span "All" at bounding box center [443, 178] width 13 height 13
click at [1135, 141] on button "Search" at bounding box center [1135, 140] width 100 height 31
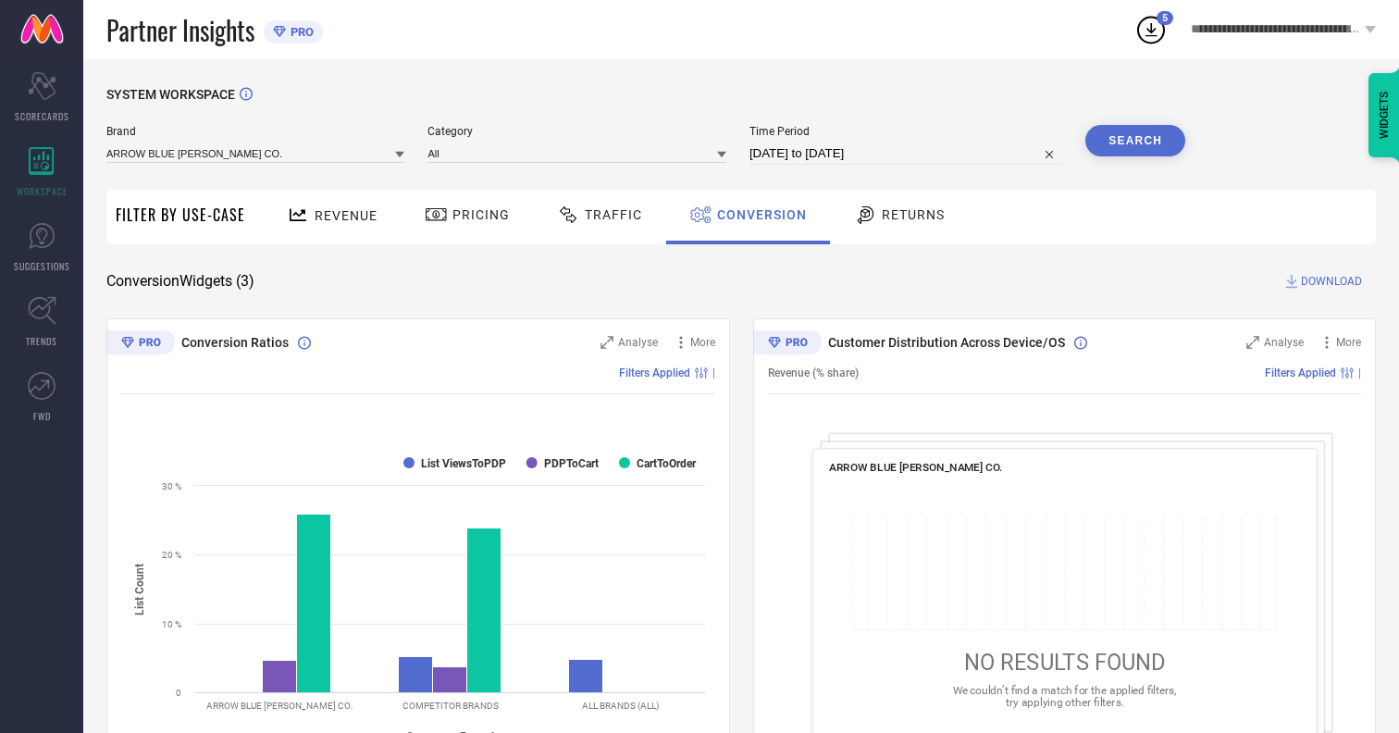
click at [1331, 281] on span "DOWNLOAD" at bounding box center [1331, 281] width 61 height 19
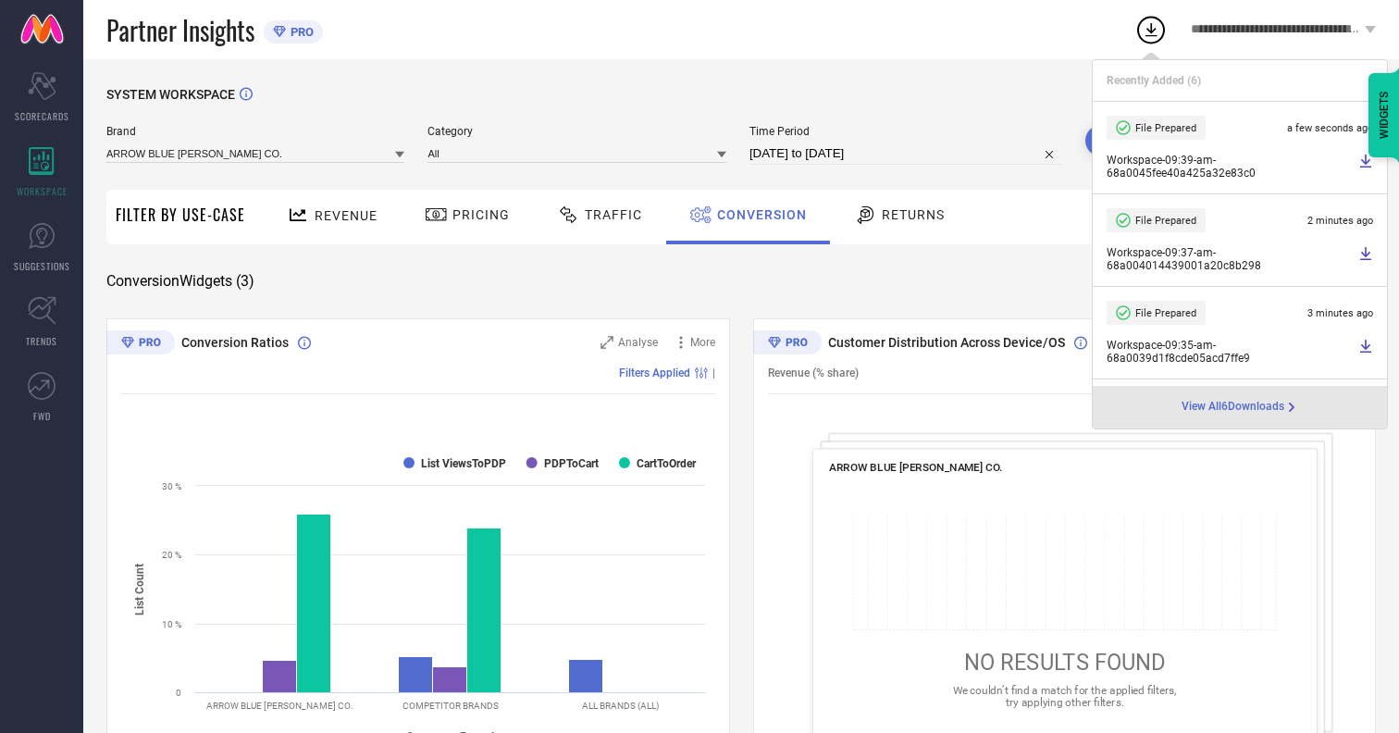
click at [757, 215] on span "Conversion" at bounding box center [762, 214] width 90 height 15
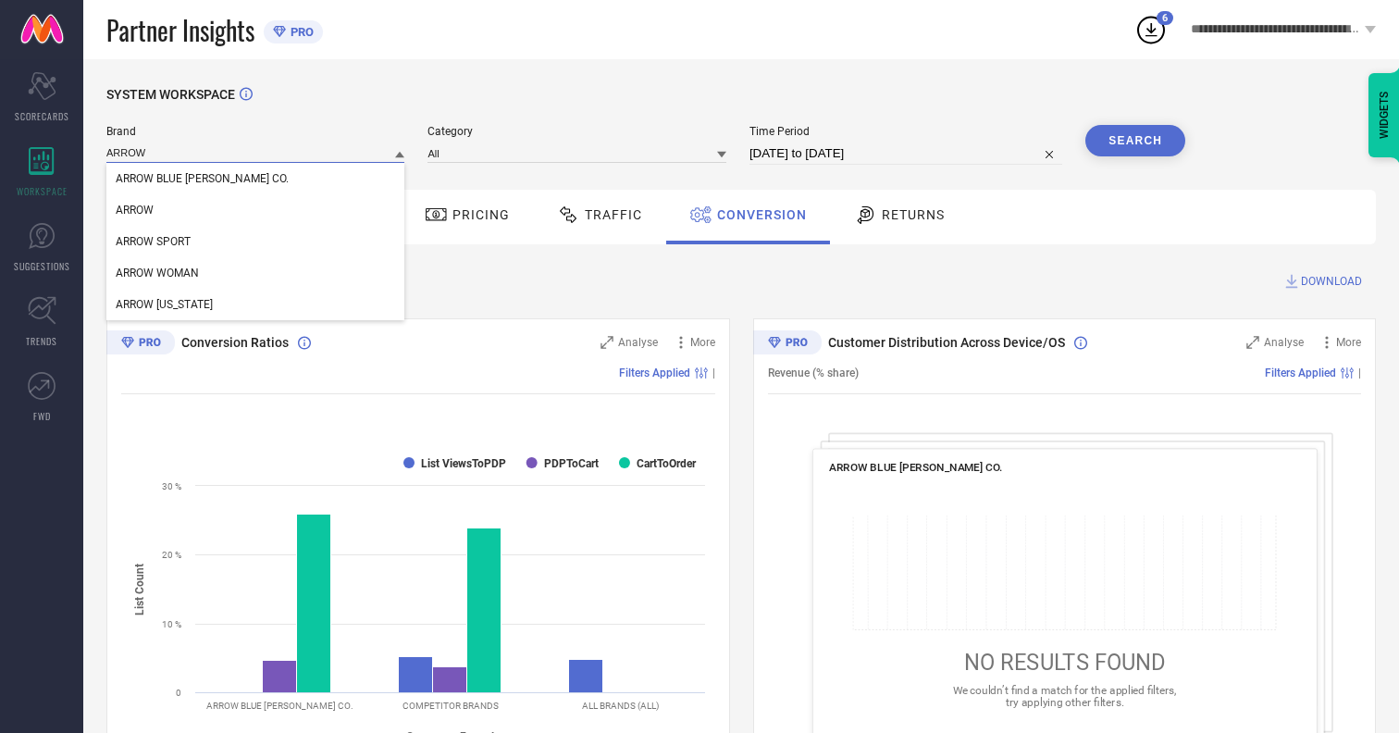
type input "ARROW"
click at [134, 211] on span "ARROW" at bounding box center [135, 210] width 38 height 13
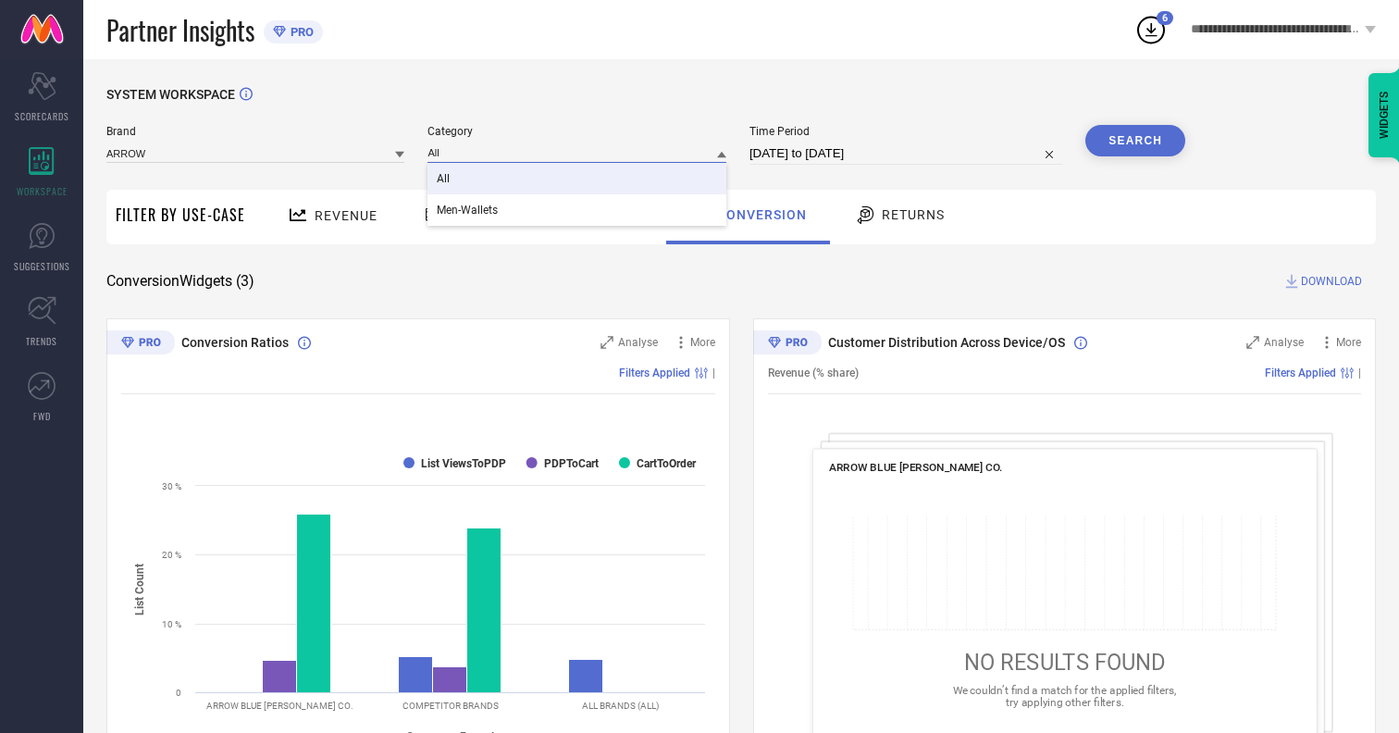
type input "All"
click at [445, 179] on span "All" at bounding box center [443, 178] width 13 height 13
click at [1135, 141] on button "Search" at bounding box center [1135, 140] width 100 height 31
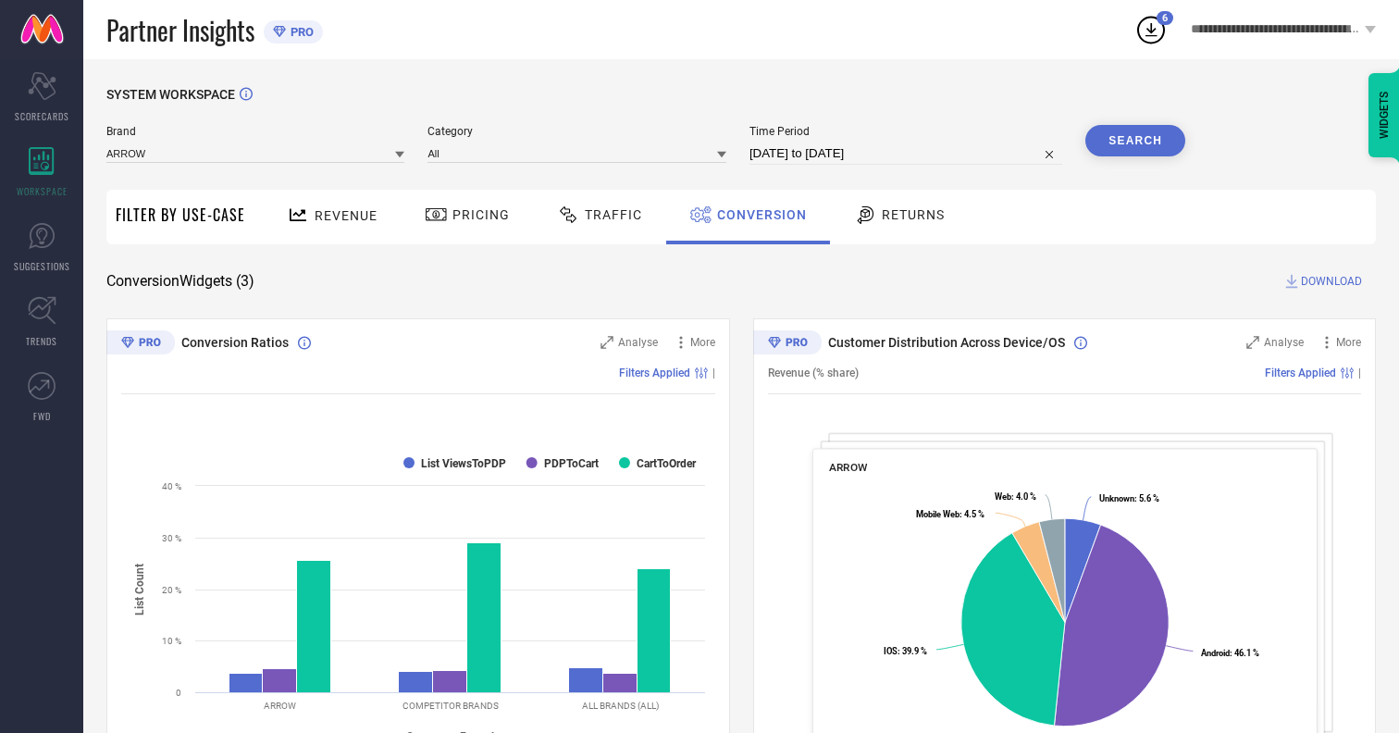
click at [1331, 281] on span "DOWNLOAD" at bounding box center [1331, 281] width 61 height 19
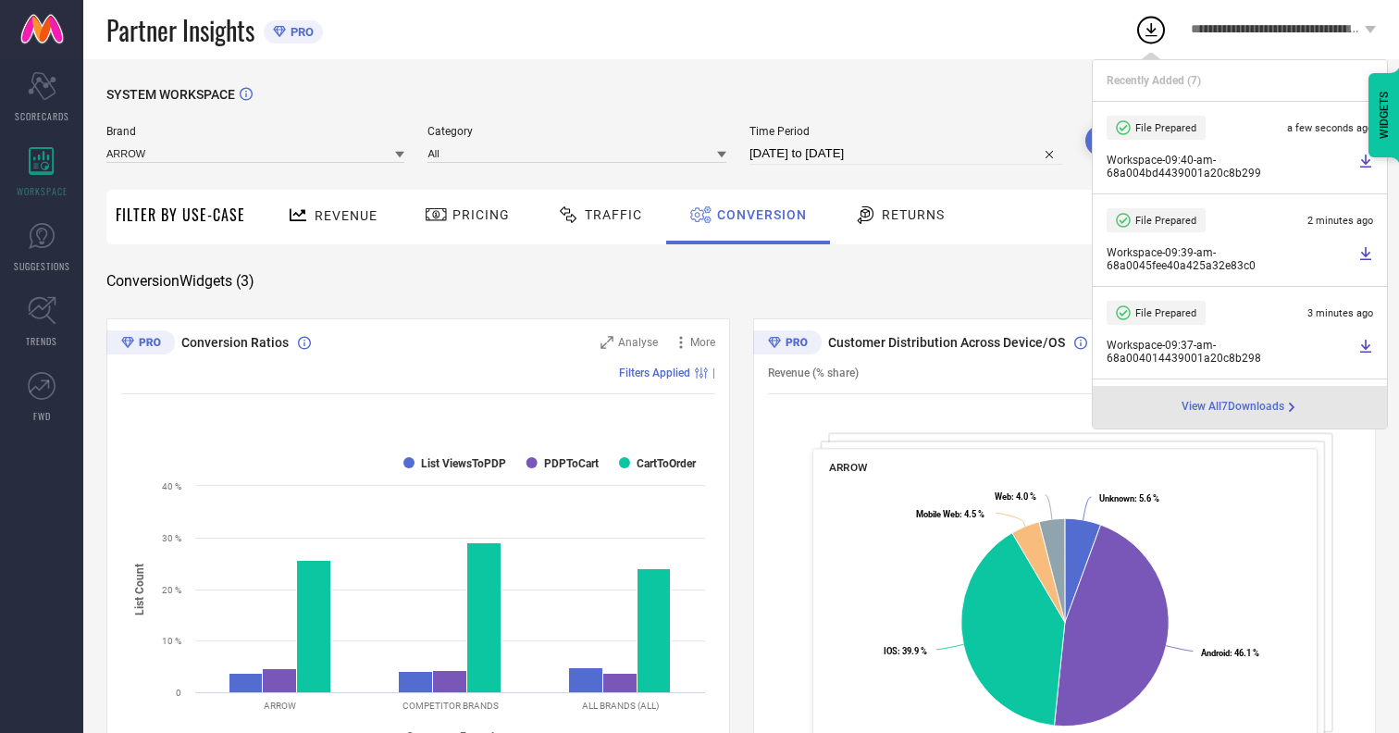
click at [757, 215] on span "Conversion" at bounding box center [762, 214] width 90 height 15
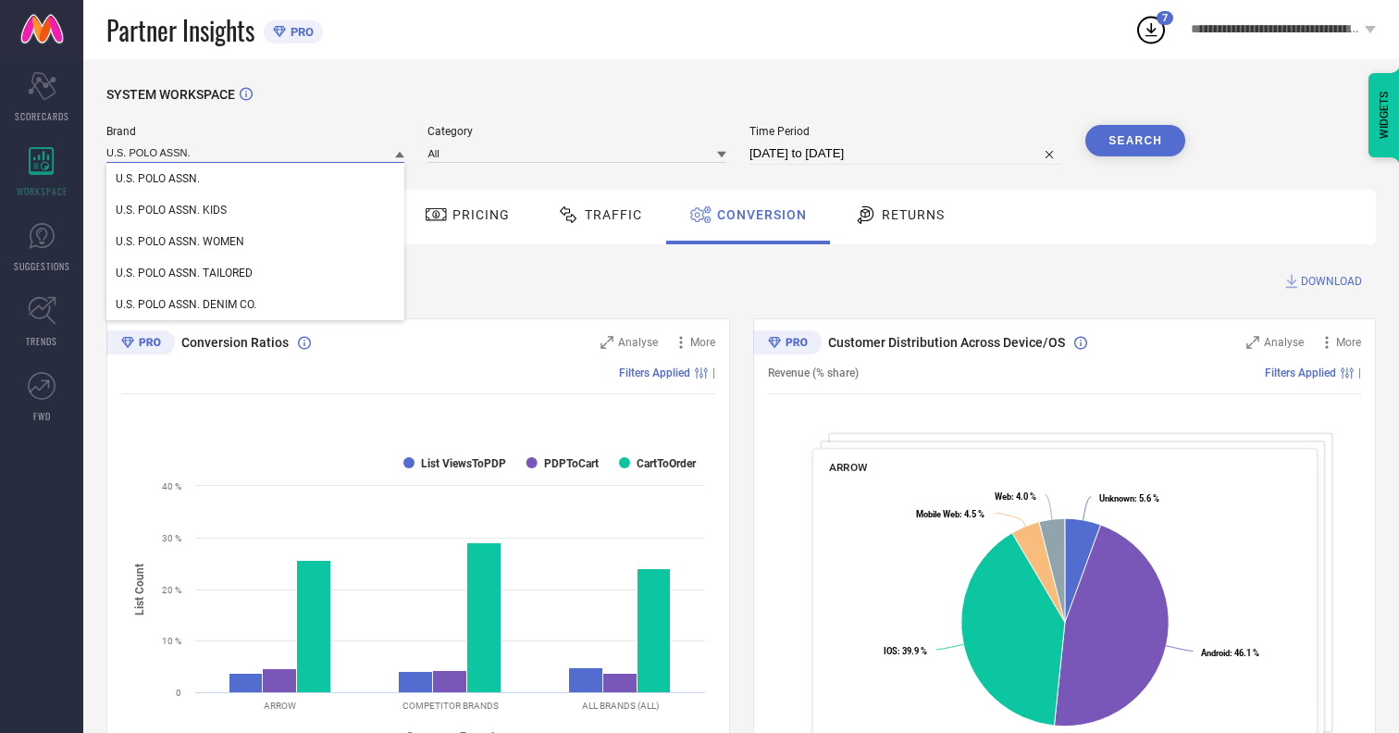
type input "U.S. POLO ASSN."
click at [157, 179] on span "U.S. POLO ASSN." at bounding box center [158, 178] width 84 height 13
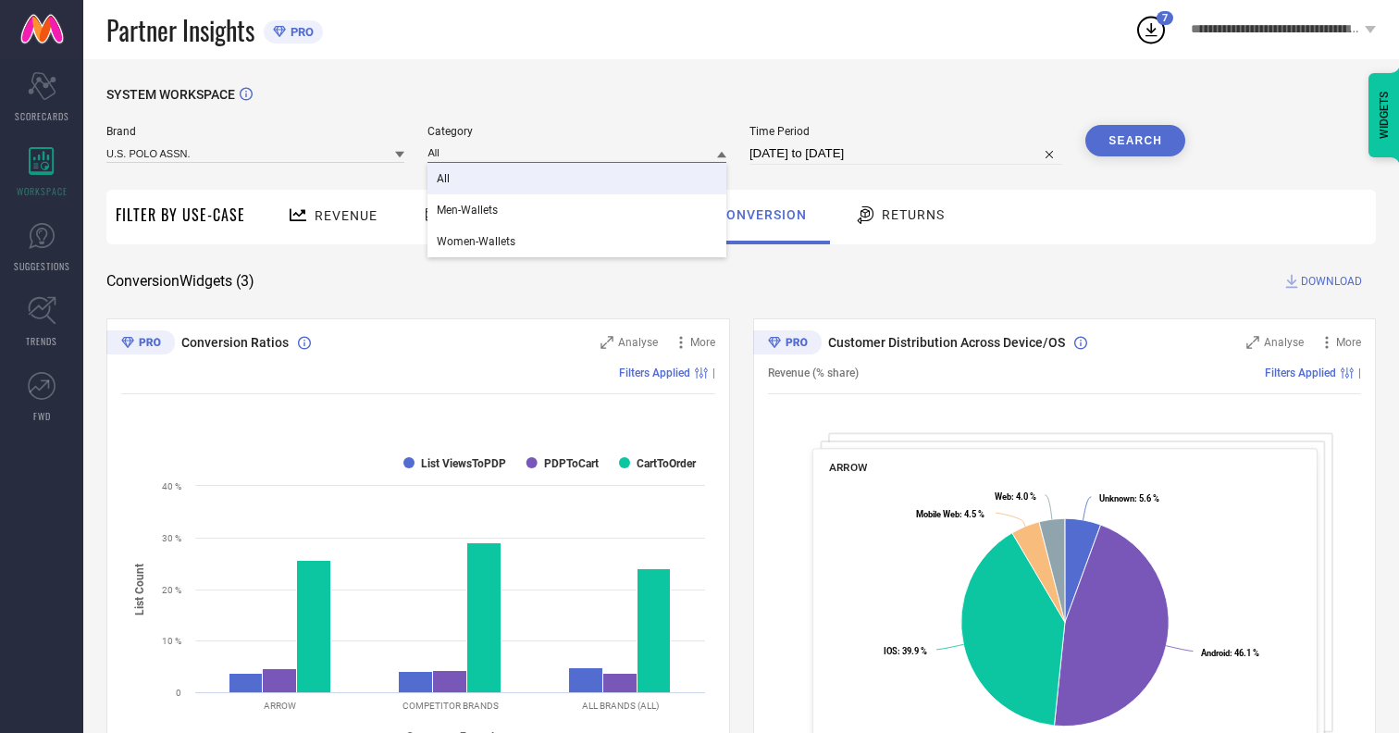
type input "All"
click at [445, 179] on span "All" at bounding box center [443, 178] width 13 height 13
click at [1135, 141] on button "Search" at bounding box center [1135, 140] width 100 height 31
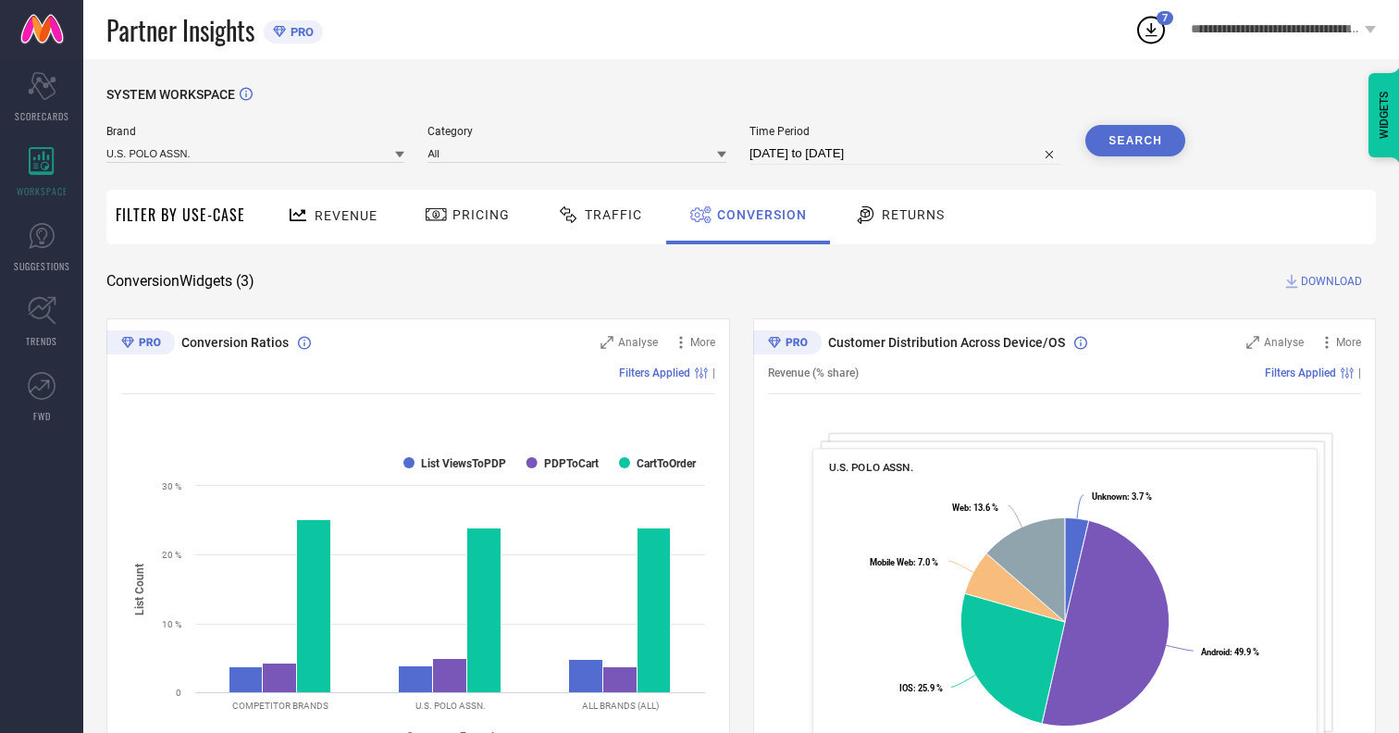
click at [1331, 281] on span "DOWNLOAD" at bounding box center [1331, 281] width 61 height 19
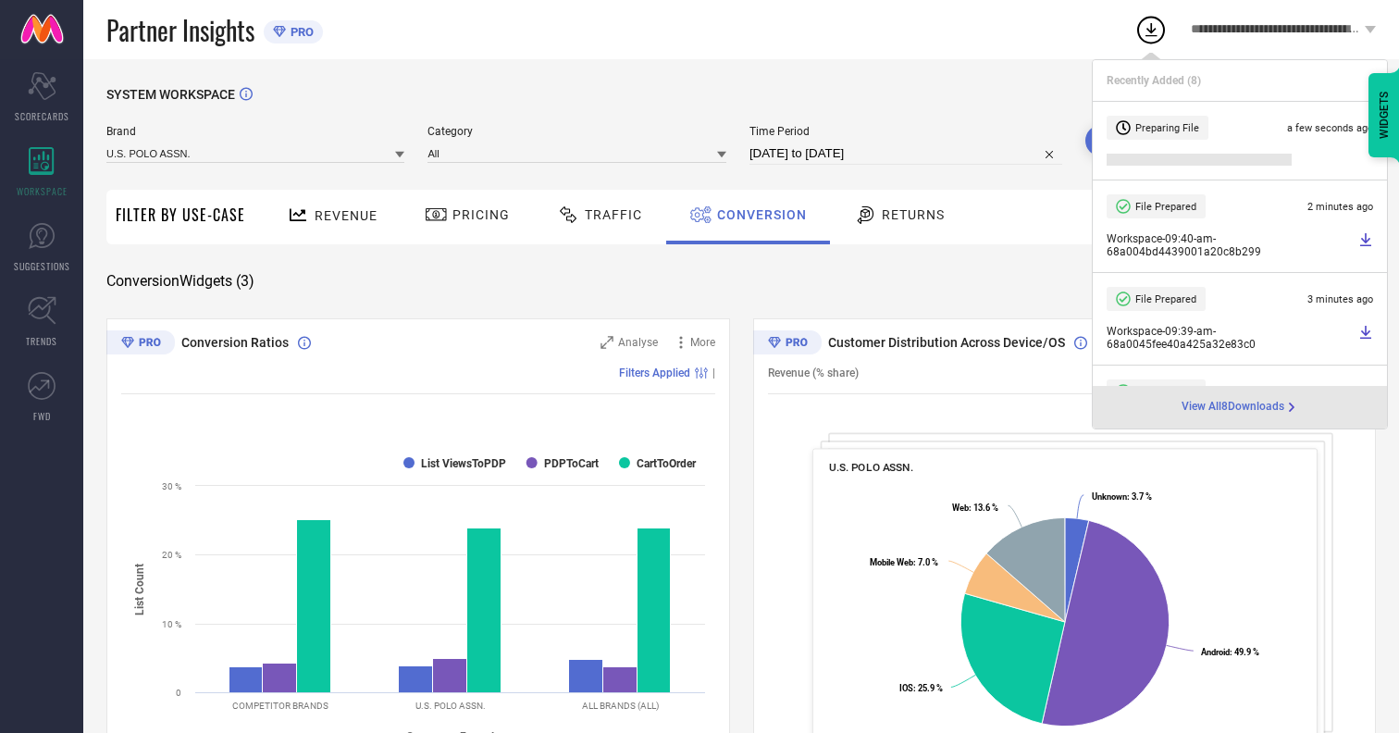
click at [757, 215] on span "Conversion" at bounding box center [762, 214] width 90 height 15
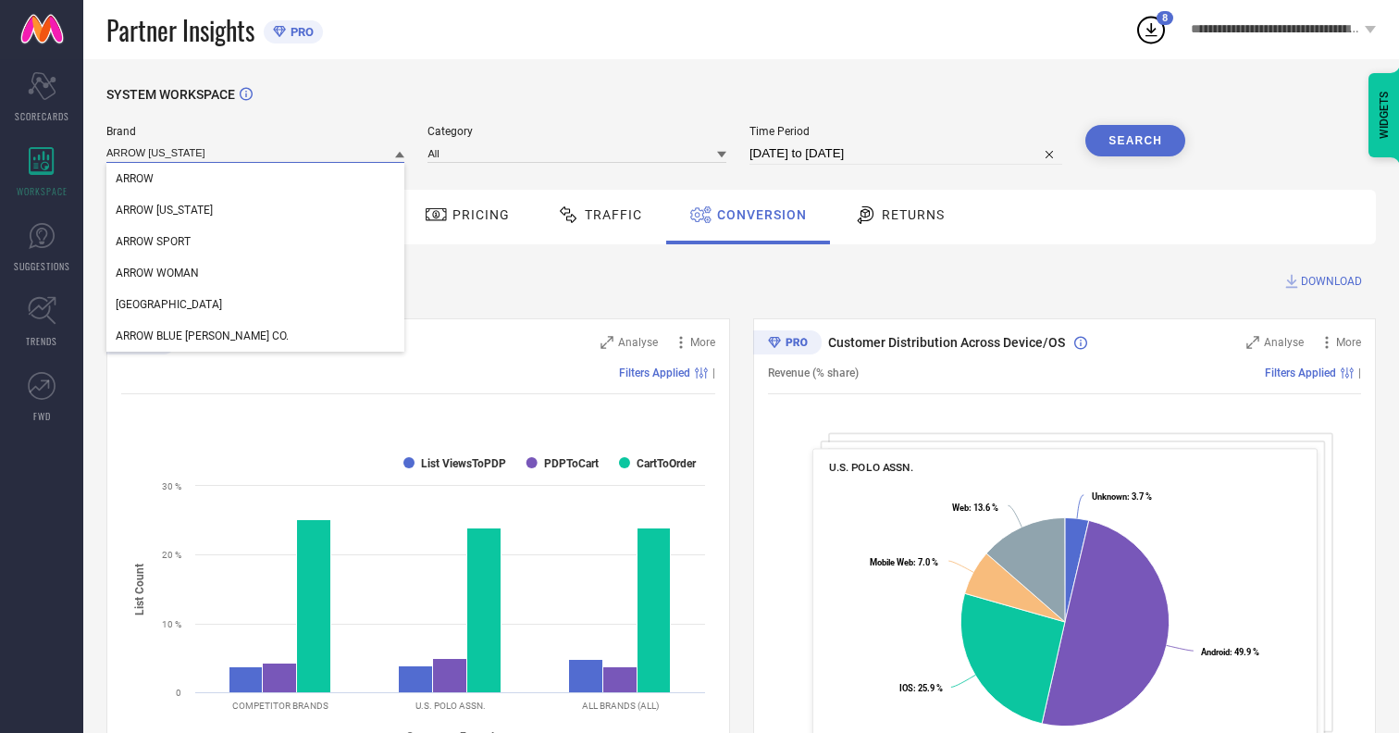
type input "ARROW NEW YORK"
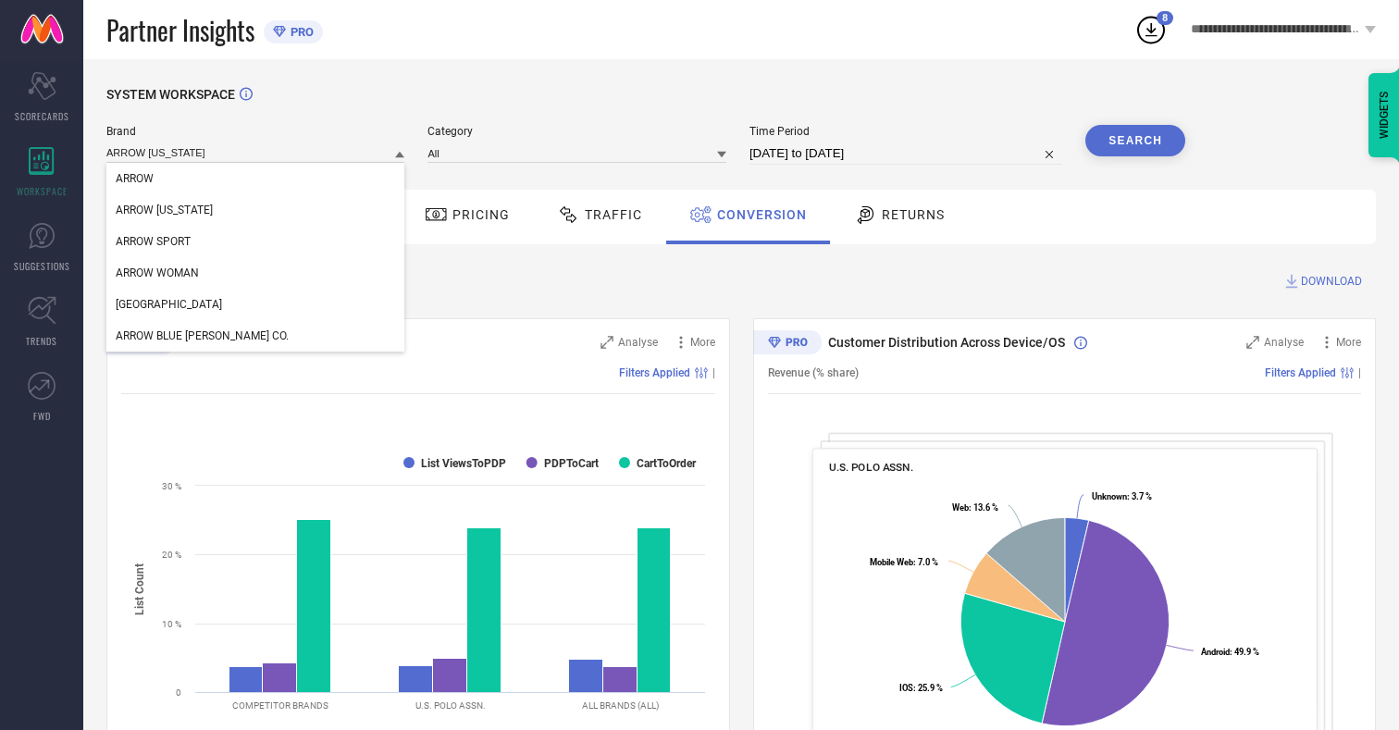
click at [163, 211] on span "ARROW NEW YORK" at bounding box center [164, 210] width 97 height 13
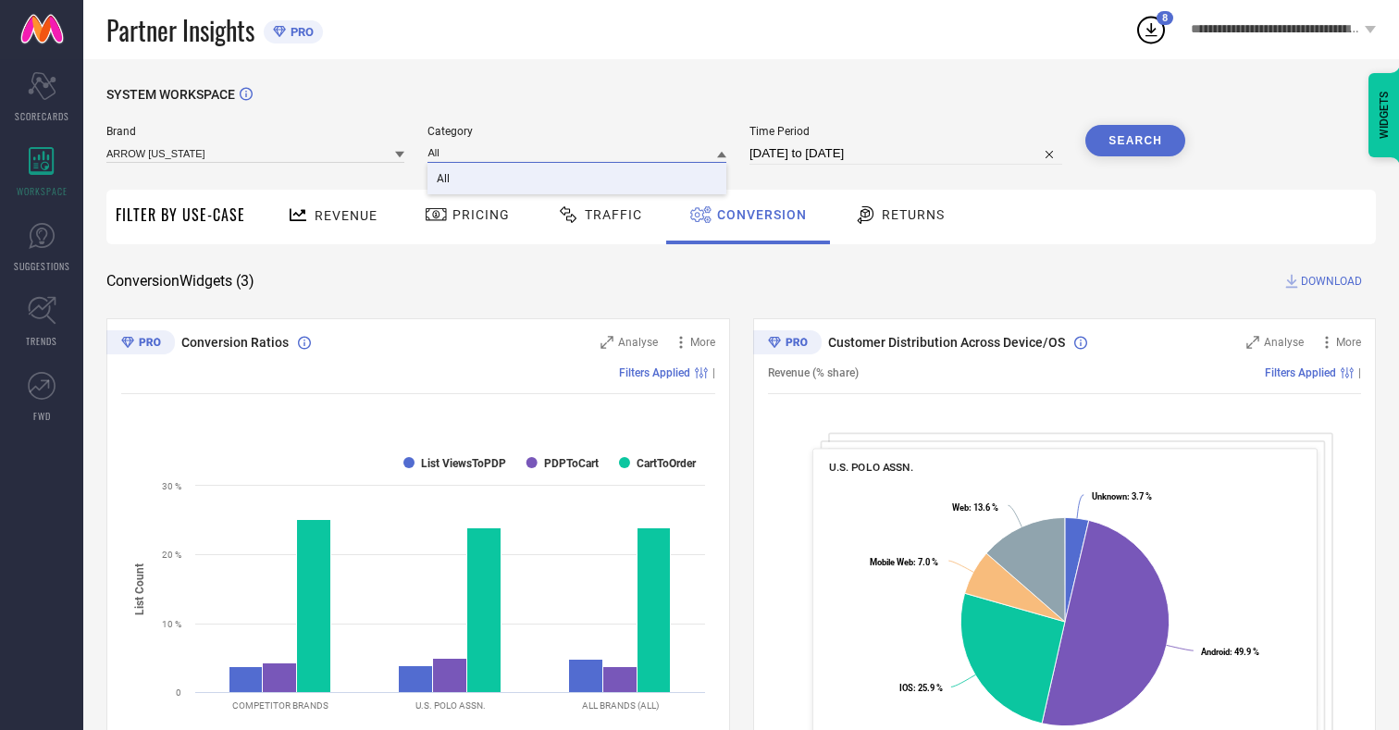
type input "All"
click at [445, 179] on span "All" at bounding box center [443, 178] width 13 height 13
click at [1135, 141] on button "Search" at bounding box center [1135, 140] width 100 height 31
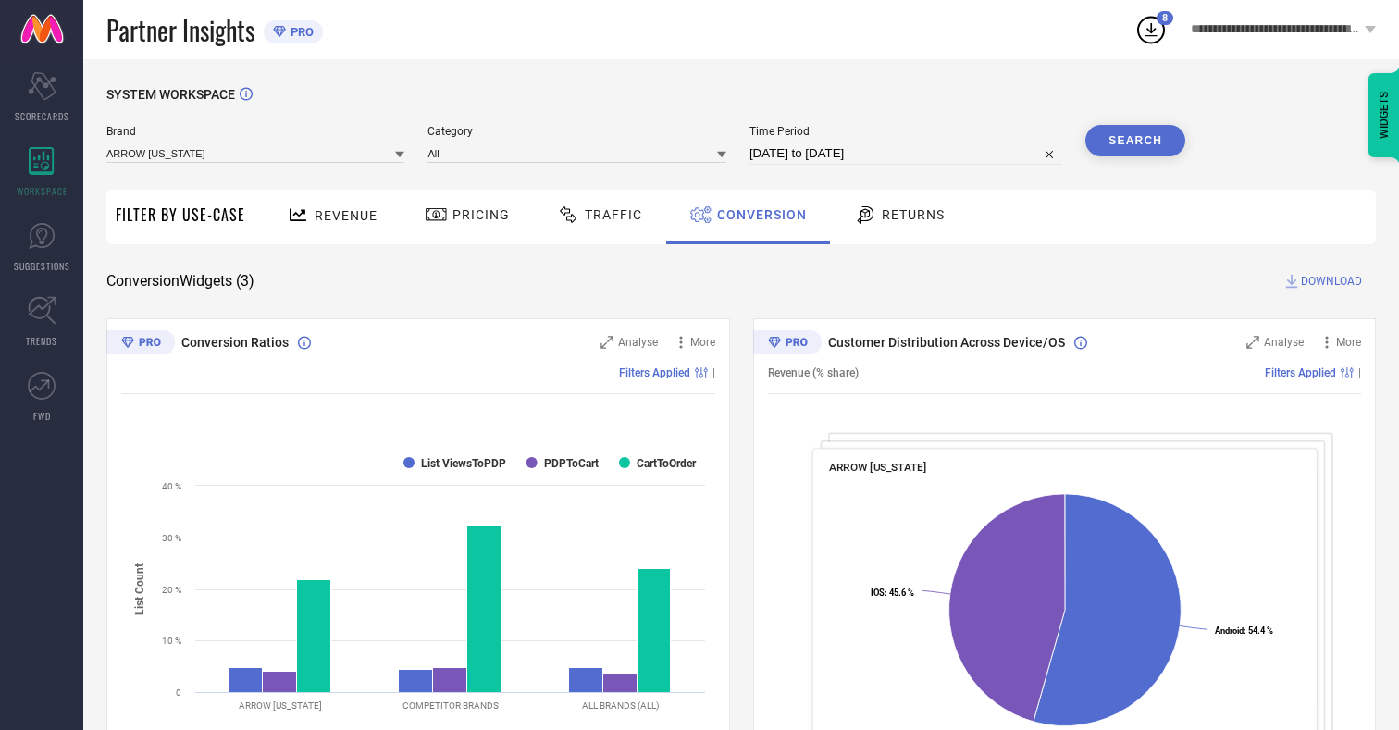
click at [1331, 281] on span "DOWNLOAD" at bounding box center [1331, 281] width 61 height 19
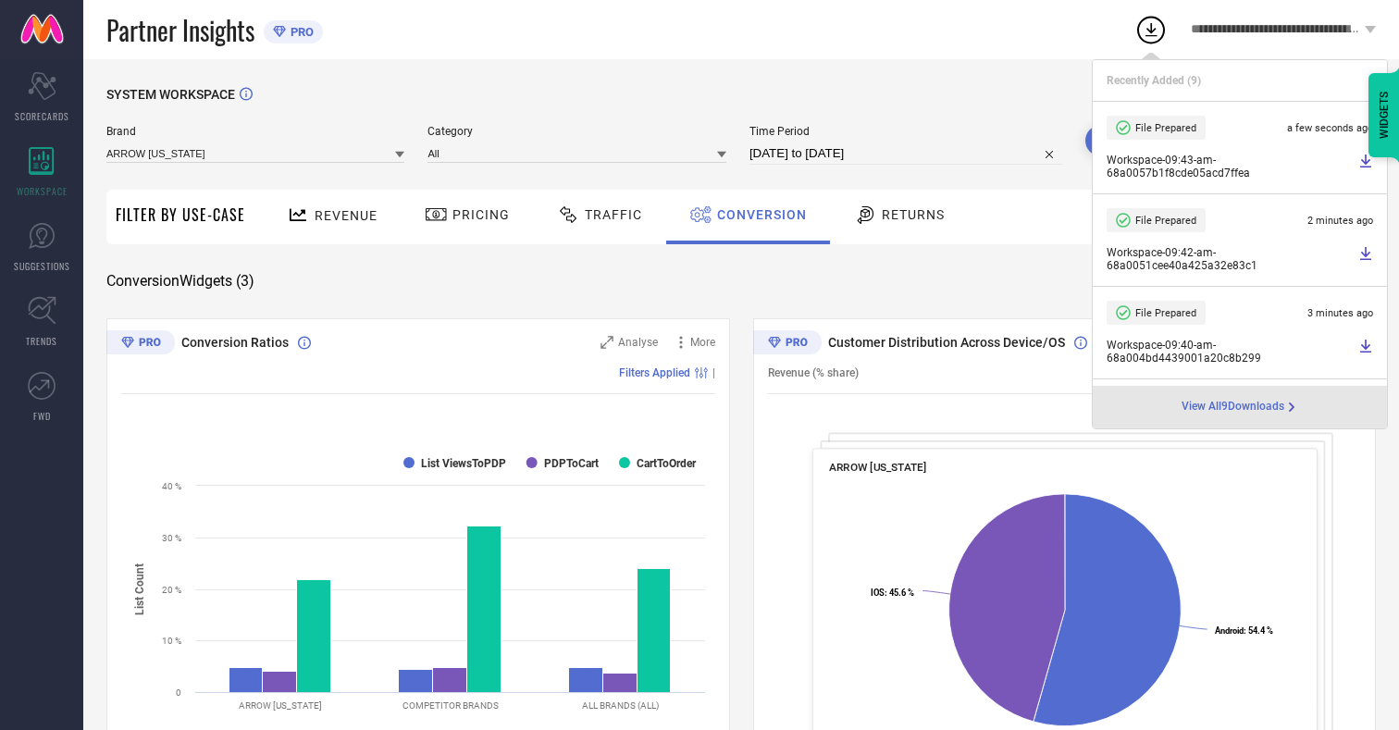
click at [757, 215] on span "Conversion" at bounding box center [762, 214] width 90 height 15
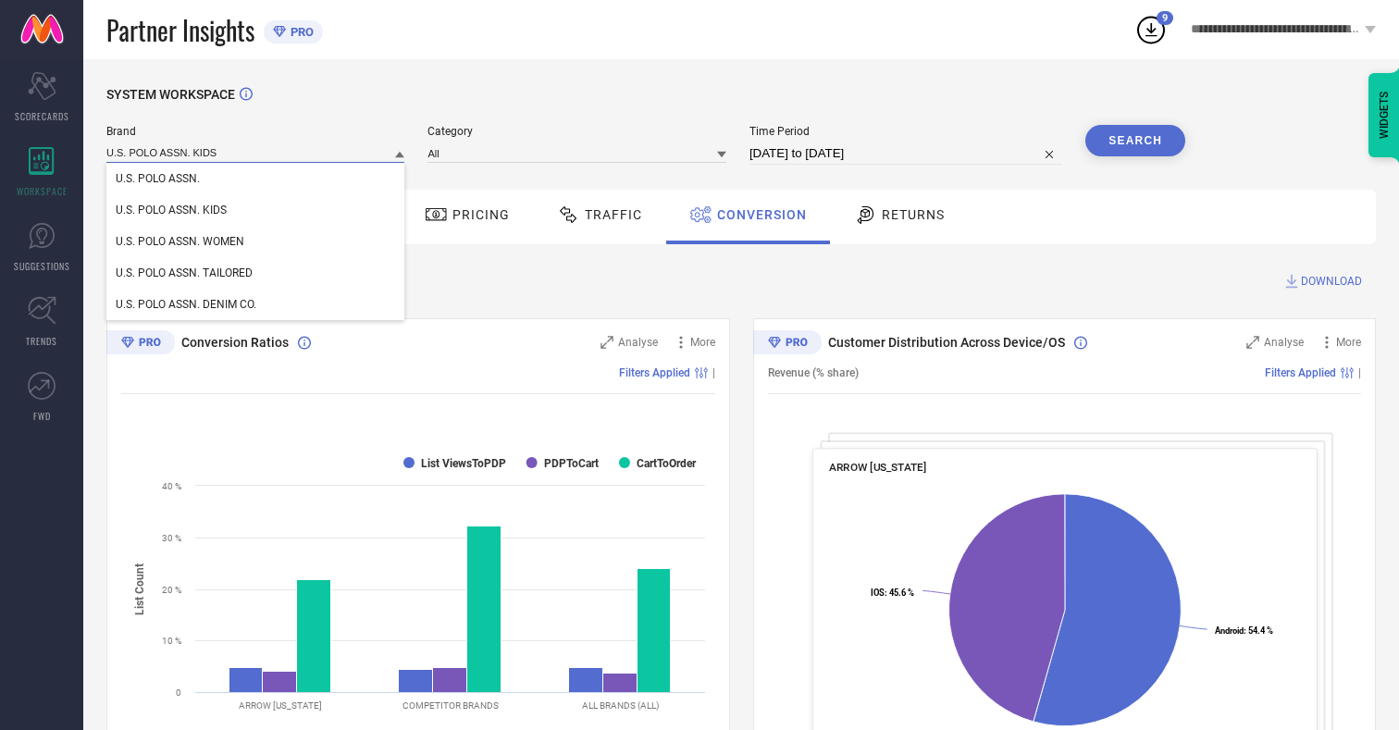
type input "U.S. POLO ASSN. KIDS"
click at [170, 211] on span "U.S. POLO ASSN. KIDS" at bounding box center [171, 210] width 111 height 13
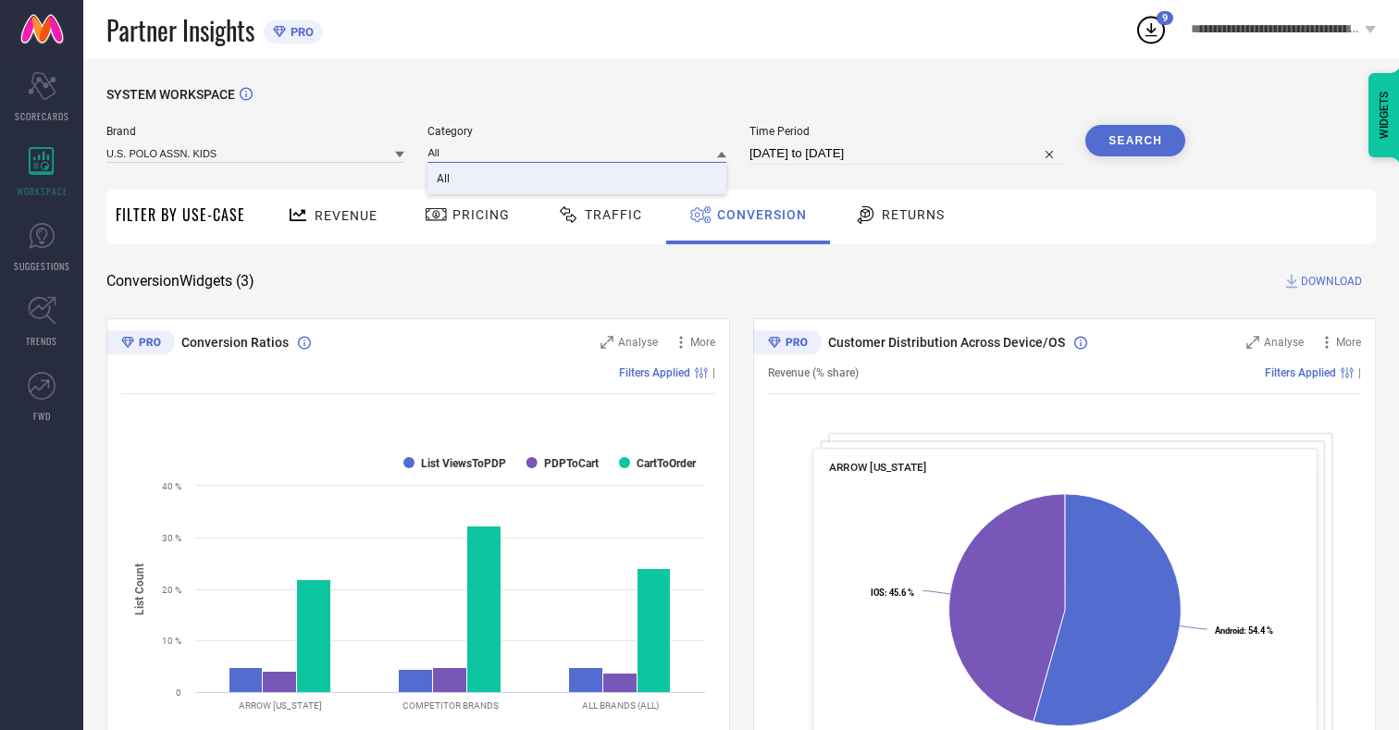
type input "All"
click at [445, 179] on span "All" at bounding box center [443, 178] width 13 height 13
click at [1135, 141] on button "Search" at bounding box center [1135, 140] width 100 height 31
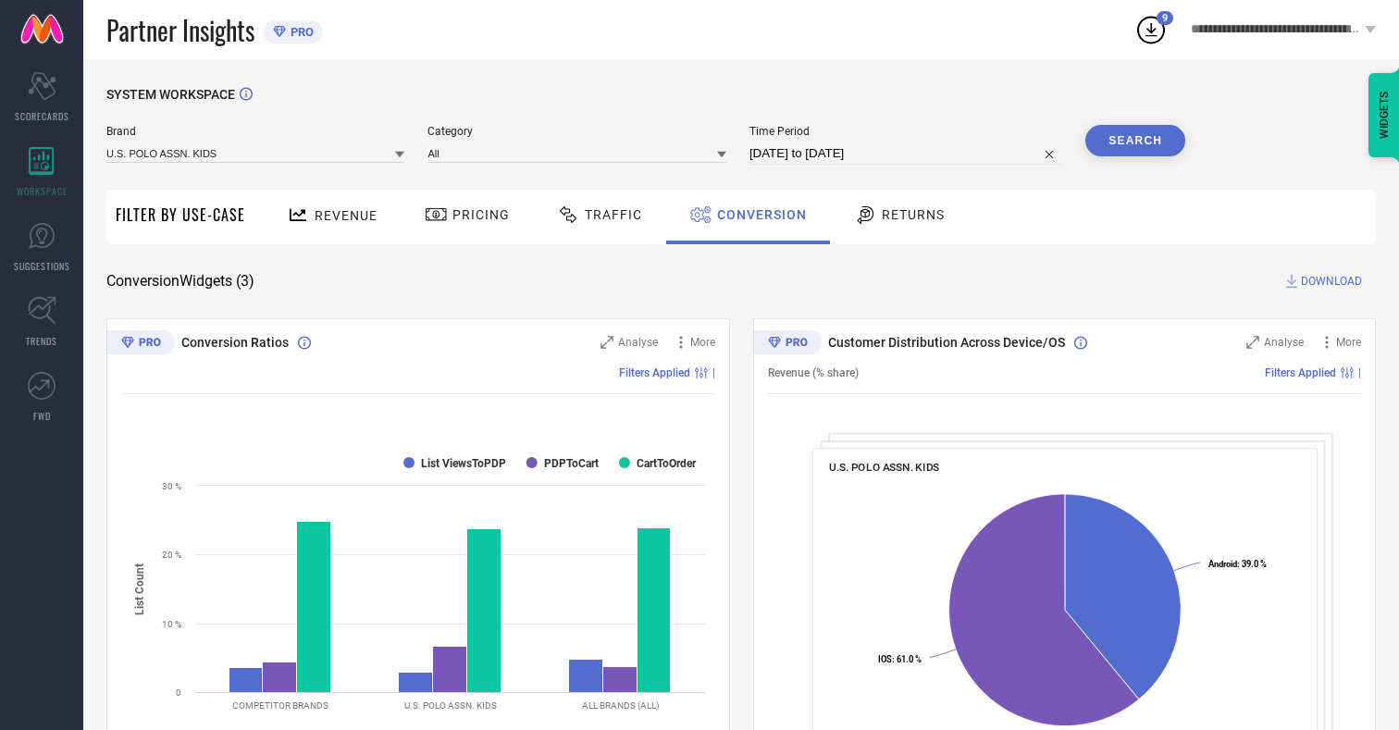
click at [1331, 281] on span "DOWNLOAD" at bounding box center [1331, 281] width 61 height 19
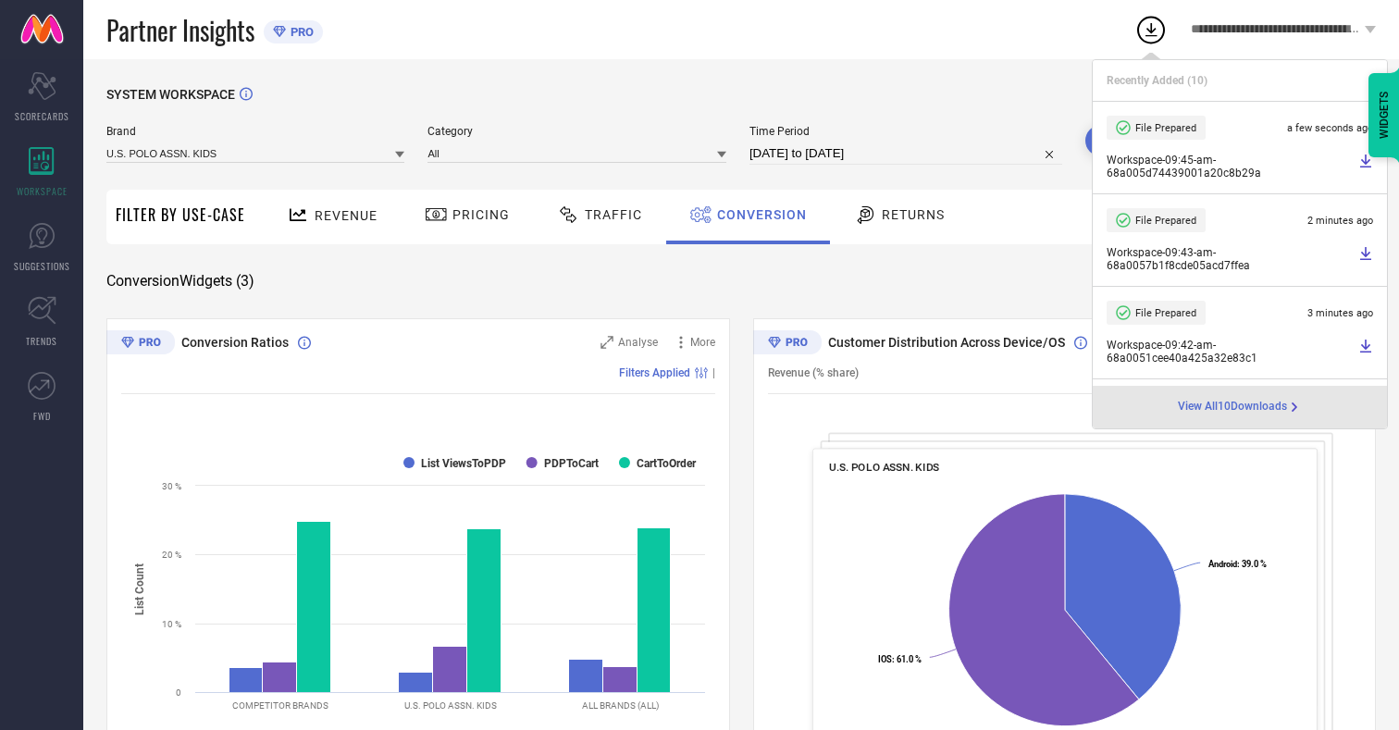
click at [757, 215] on span "Conversion" at bounding box center [762, 214] width 90 height 15
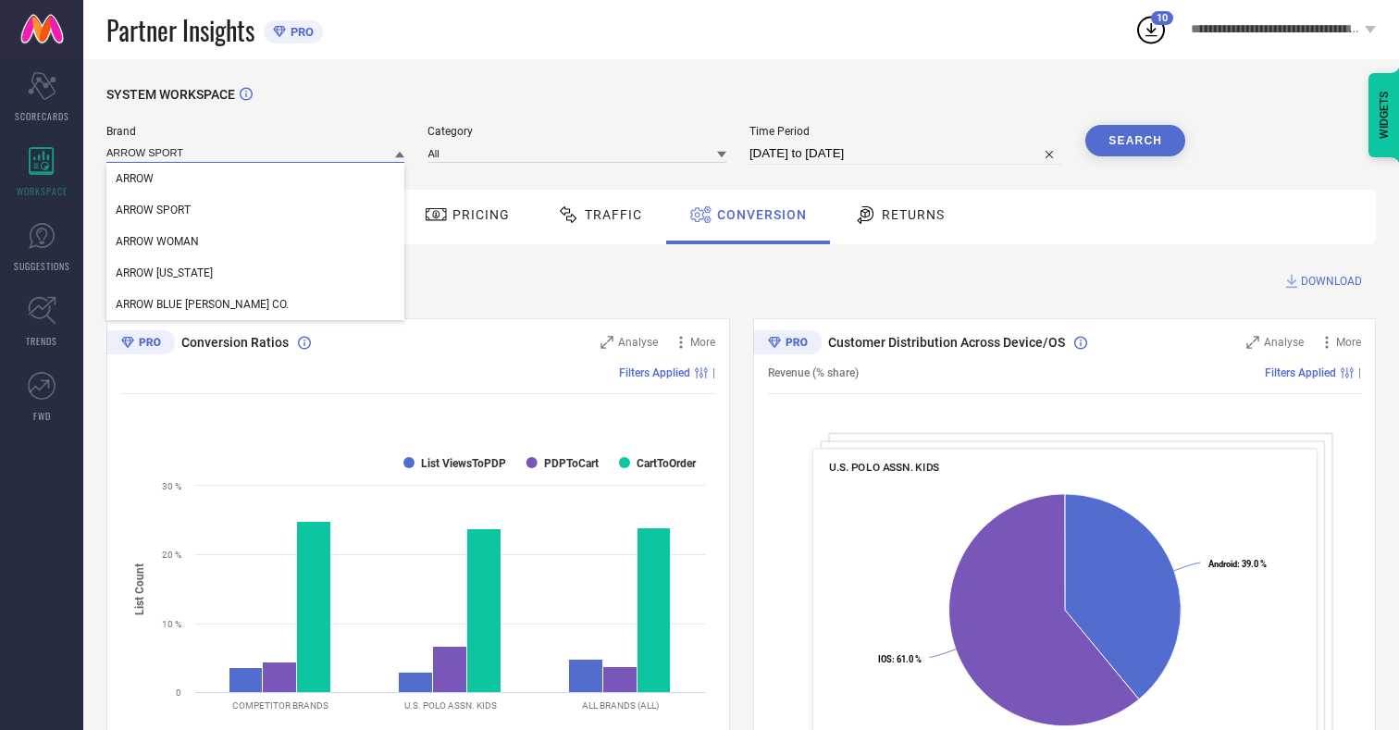
type input "ARROW SPORT"
click at [153, 211] on span "ARROW SPORT" at bounding box center [153, 210] width 75 height 13
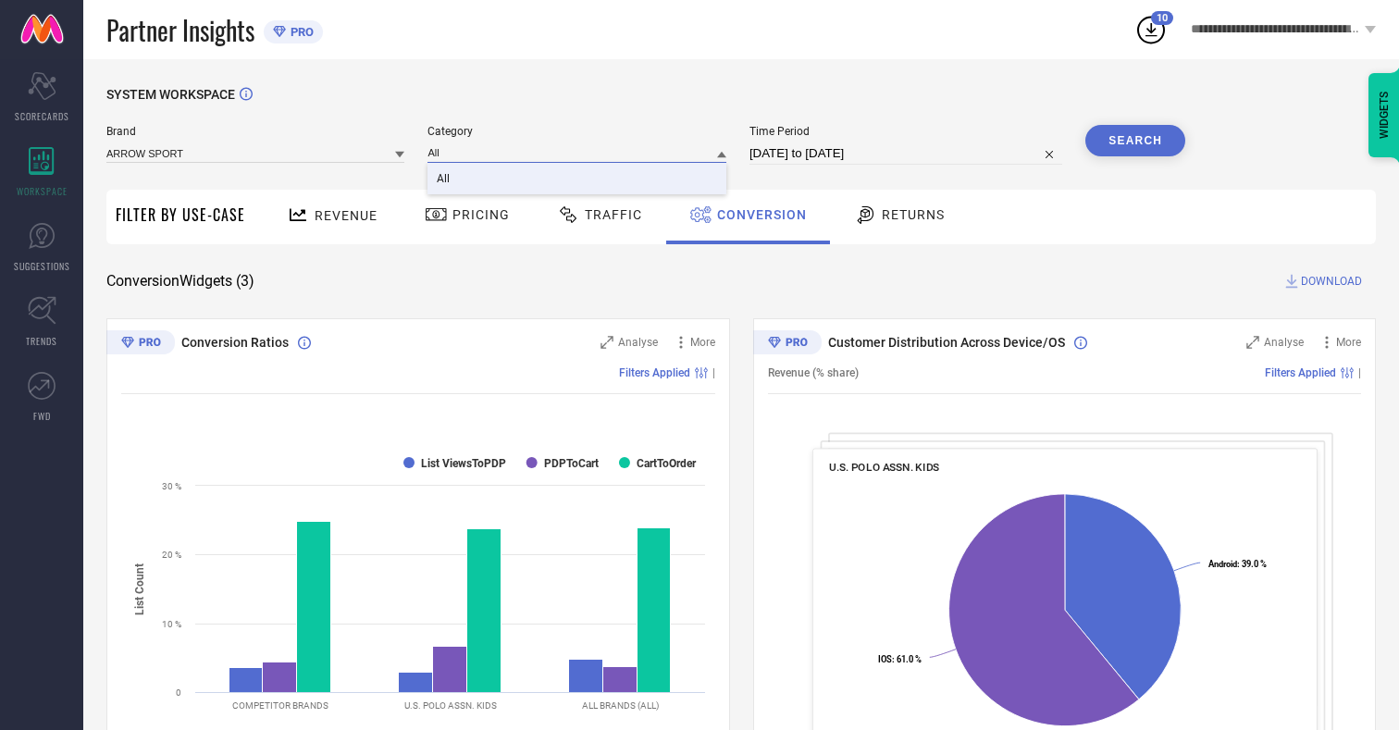
type input "All"
click at [445, 179] on span "All" at bounding box center [443, 178] width 13 height 13
click at [1135, 141] on button "Search" at bounding box center [1135, 140] width 100 height 31
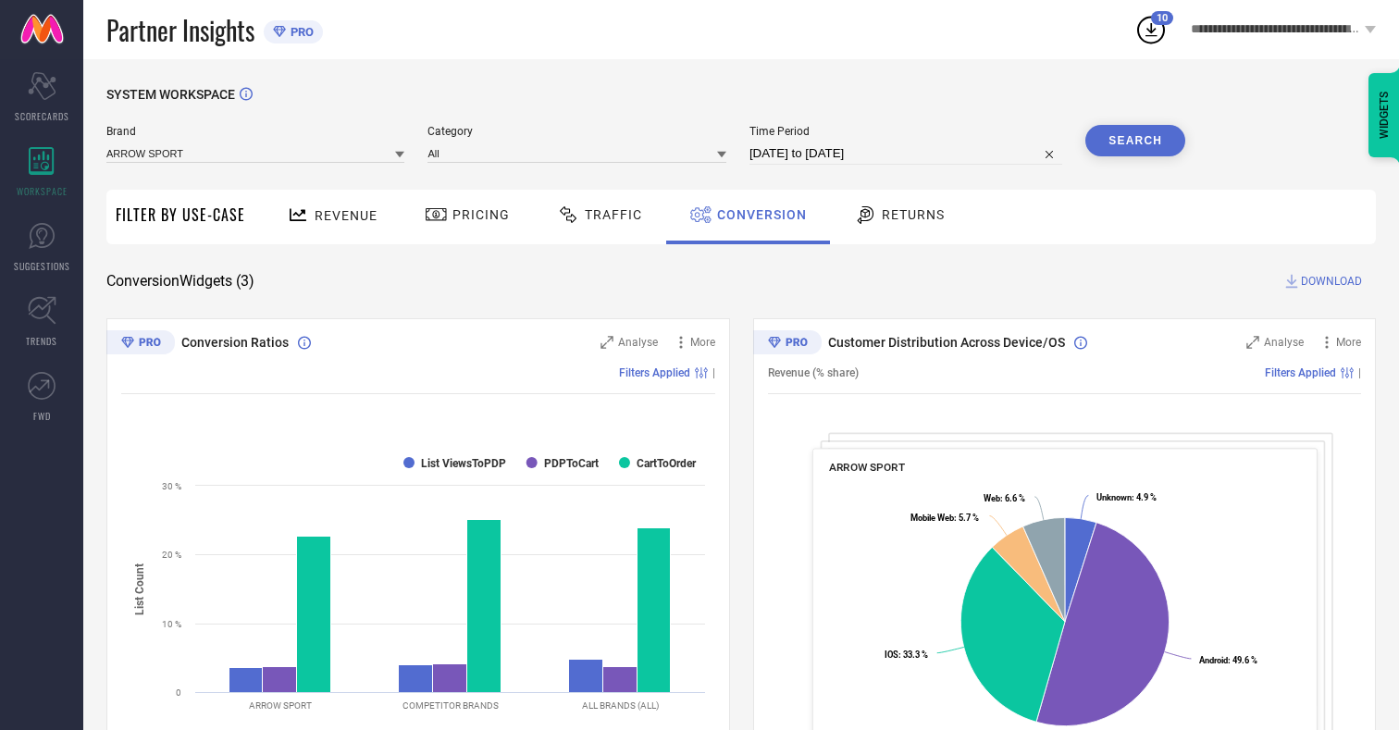
click at [1331, 281] on span "DOWNLOAD" at bounding box center [1331, 281] width 61 height 19
